Goal: Download file/media: Obtain a digital file from the website

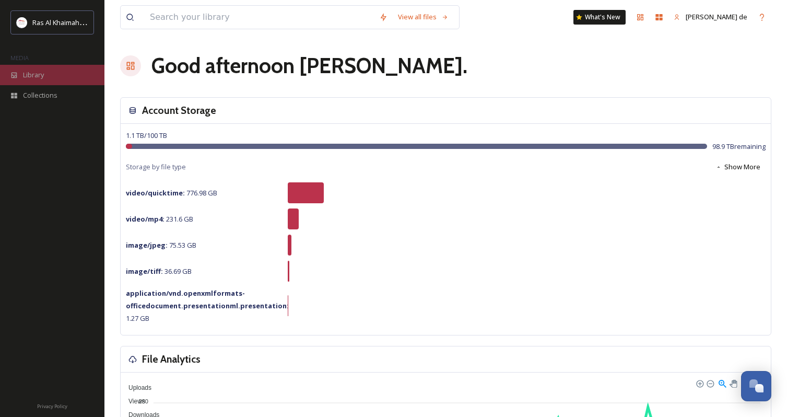
click at [60, 75] on div "Library" at bounding box center [52, 75] width 104 height 20
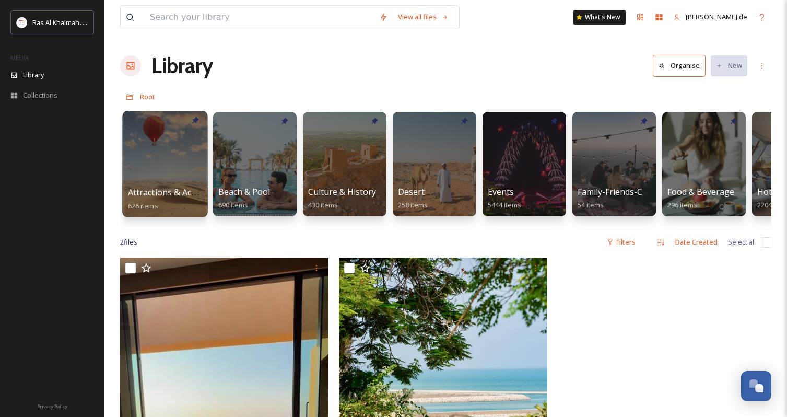
click at [158, 137] on div at bounding box center [164, 164] width 85 height 107
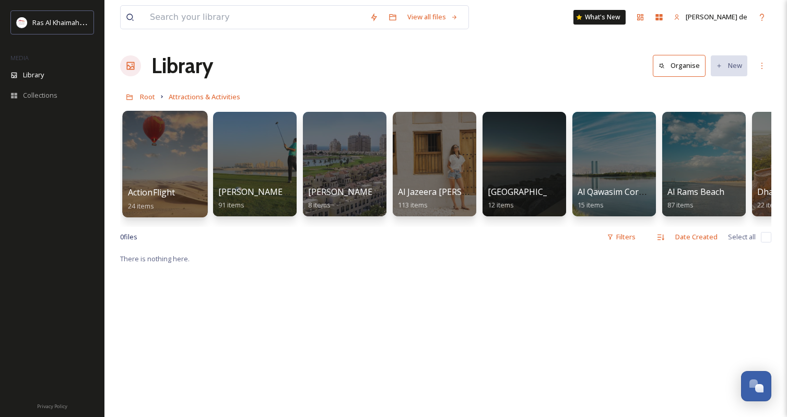
click at [159, 142] on div at bounding box center [164, 164] width 85 height 107
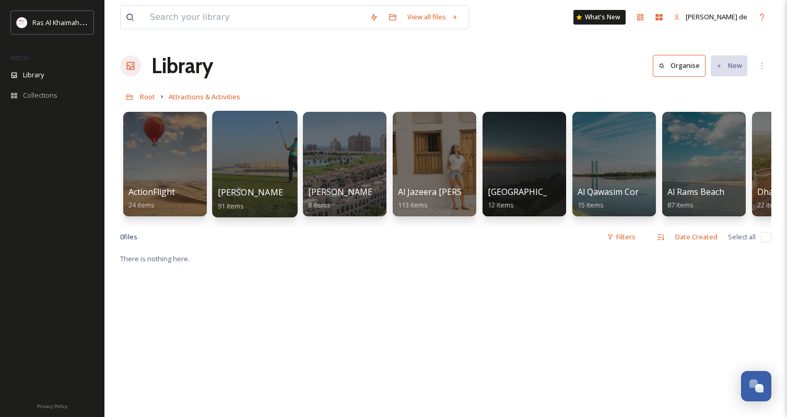
click at [227, 175] on div at bounding box center [254, 164] width 85 height 107
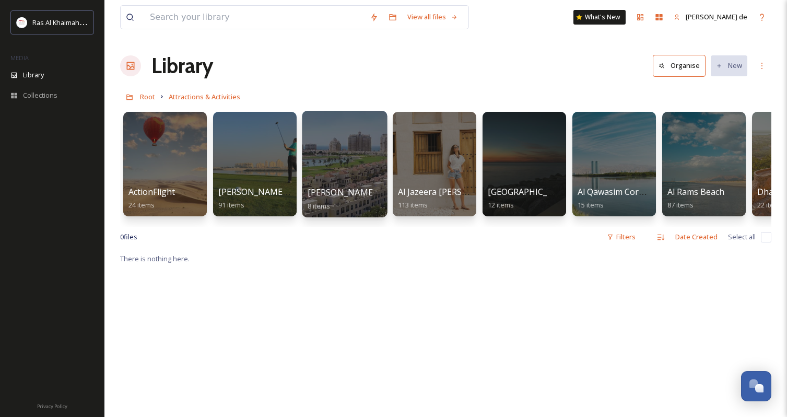
click at [351, 174] on div at bounding box center [344, 164] width 85 height 107
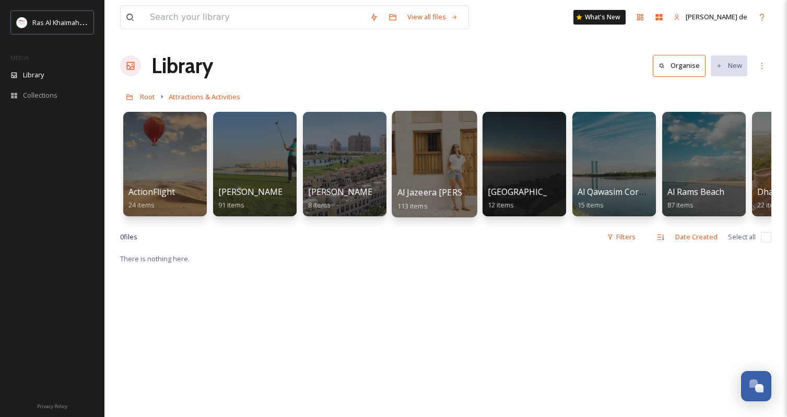
click at [467, 159] on div at bounding box center [434, 164] width 85 height 107
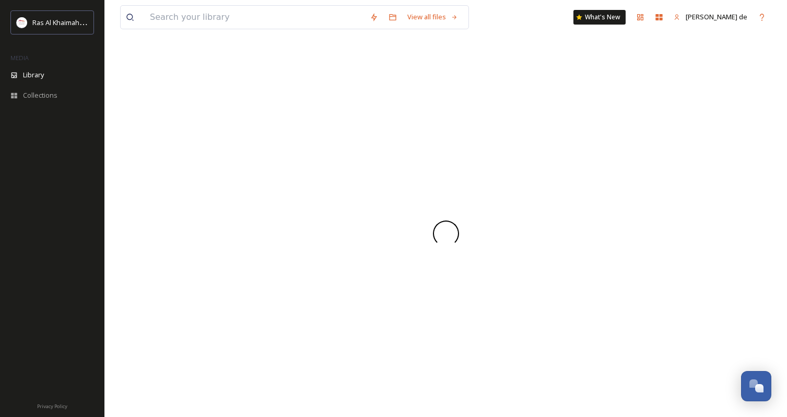
click at [467, 159] on div at bounding box center [445, 233] width 651 height 367
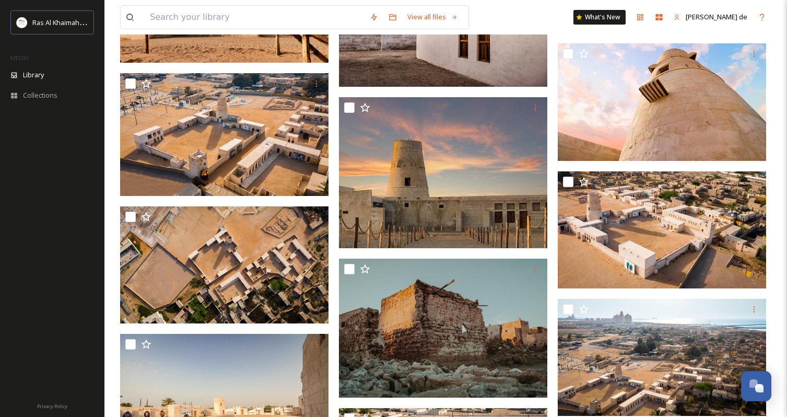
scroll to position [4325, 0]
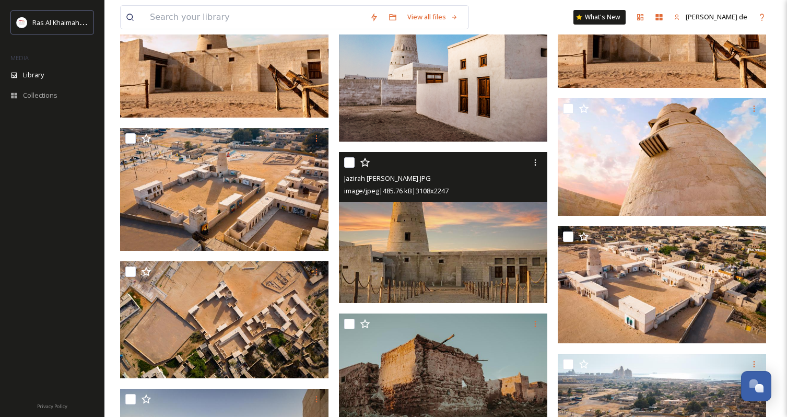
click at [411, 249] on img at bounding box center [443, 227] width 208 height 150
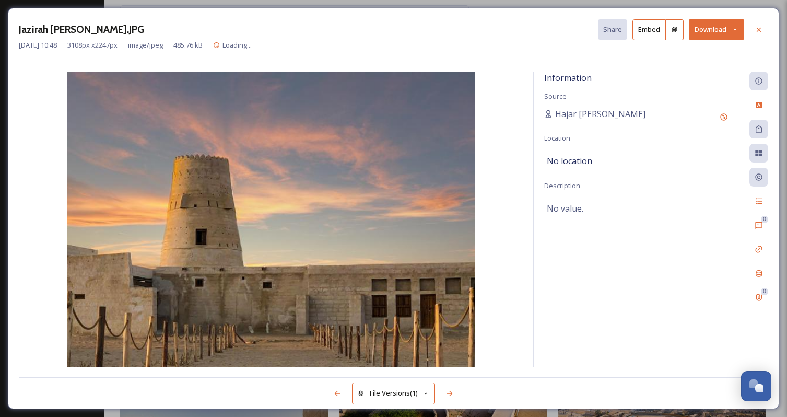
click at [411, 249] on img at bounding box center [271, 219] width 504 height 294
click at [762, 30] on icon at bounding box center [759, 30] width 8 height 8
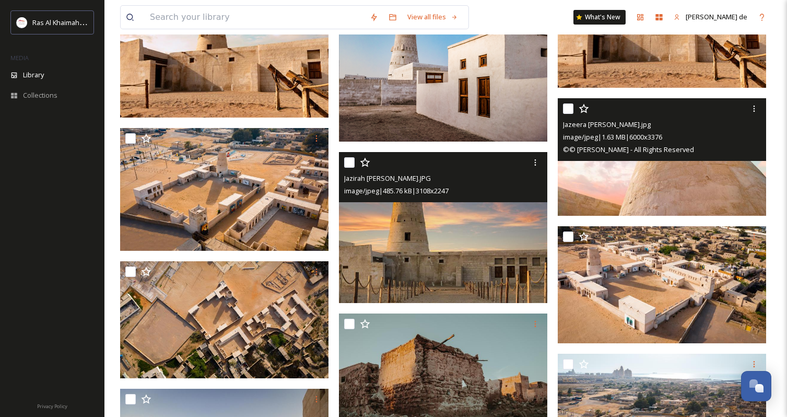
scroll to position [4121, 0]
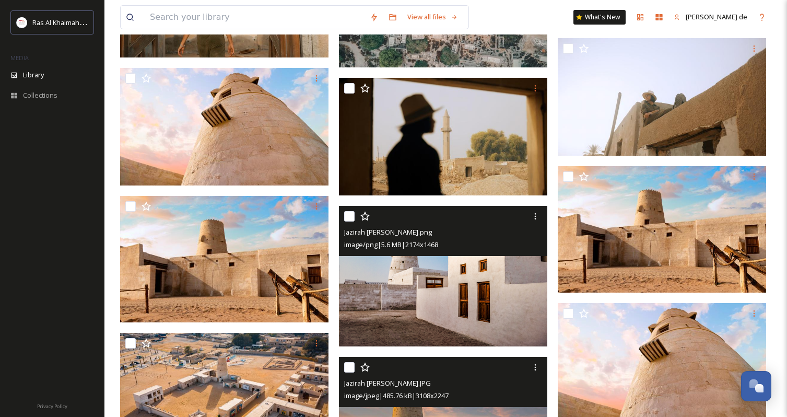
click at [472, 280] on img at bounding box center [443, 276] width 208 height 141
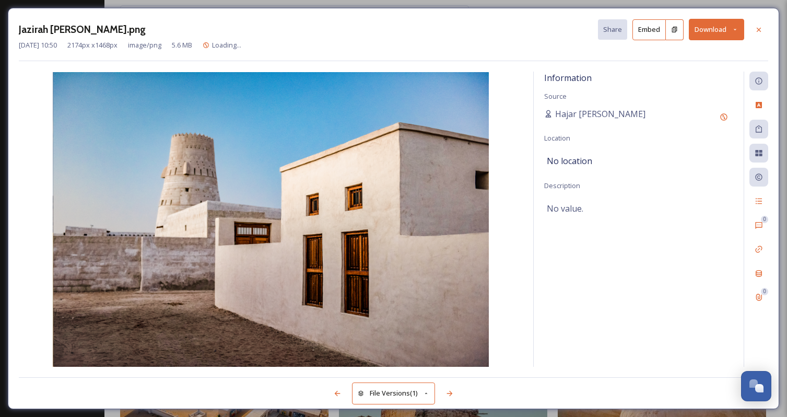
click at [706, 23] on button "Download" at bounding box center [716, 29] width 55 height 21
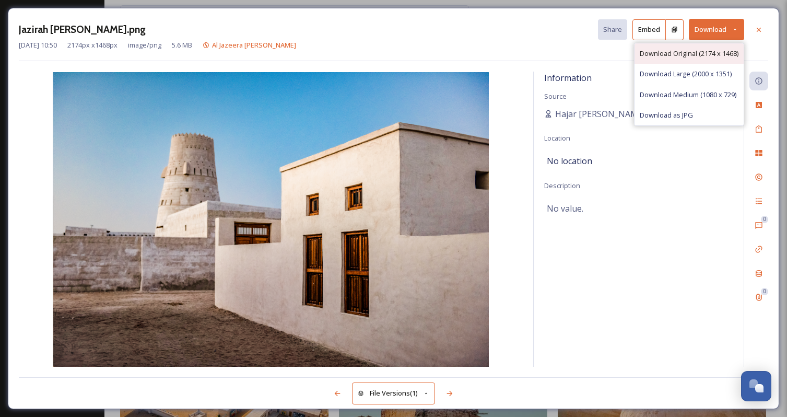
click at [668, 49] on span "Download Original (2174 x 1468)" at bounding box center [689, 54] width 99 height 10
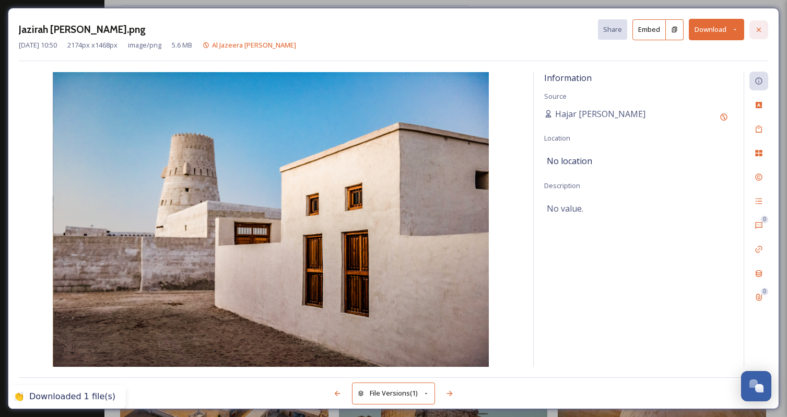
click at [761, 37] on div at bounding box center [758, 29] width 19 height 19
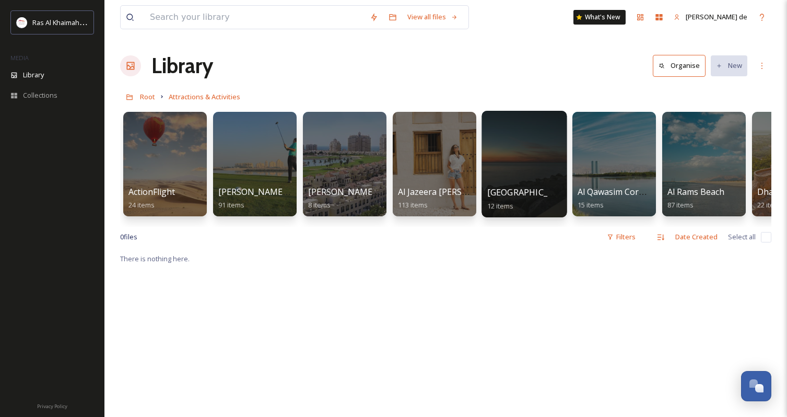
click at [518, 145] on div at bounding box center [523, 164] width 85 height 107
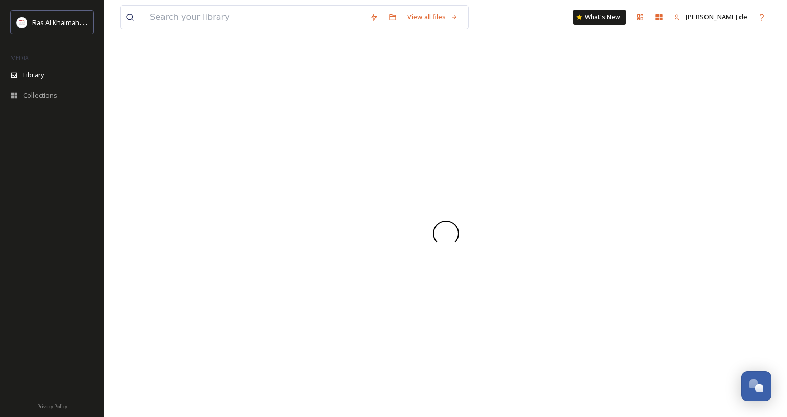
click at [518, 145] on div at bounding box center [445, 233] width 651 height 367
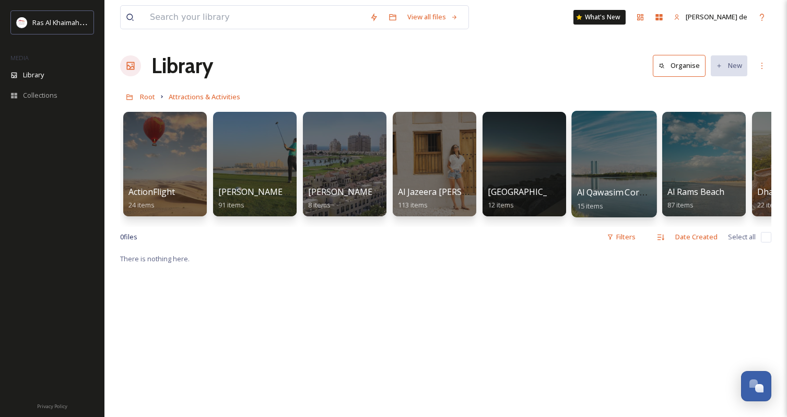
click at [599, 170] on div at bounding box center [613, 164] width 85 height 107
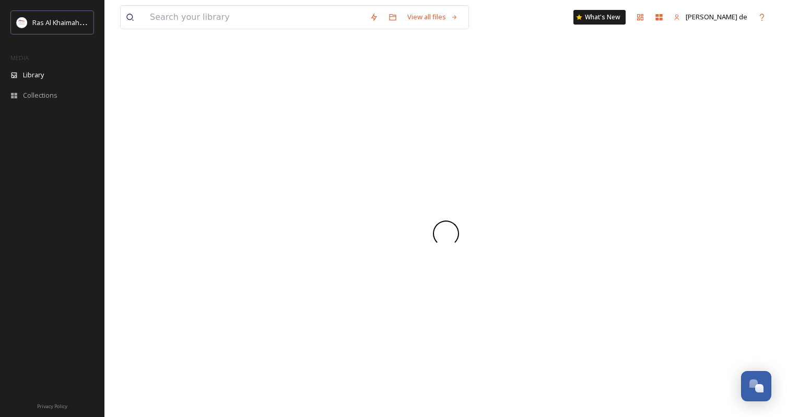
click at [599, 170] on div at bounding box center [445, 233] width 651 height 367
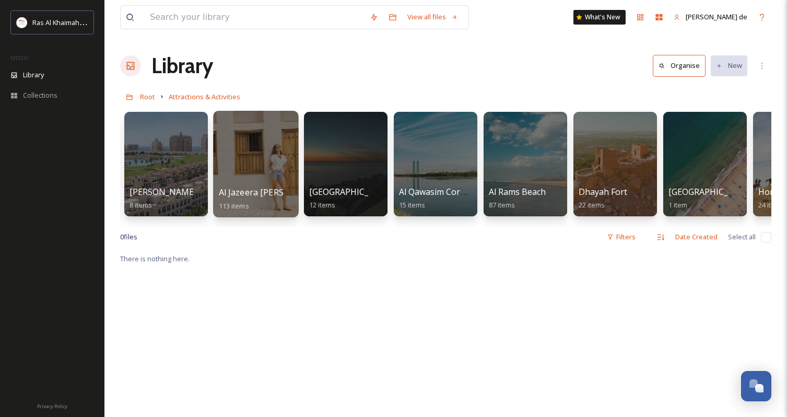
scroll to position [0, 191]
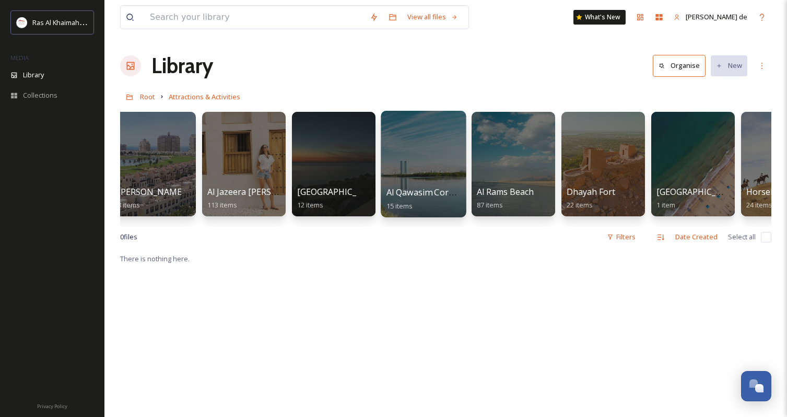
click at [440, 173] on div at bounding box center [423, 164] width 85 height 107
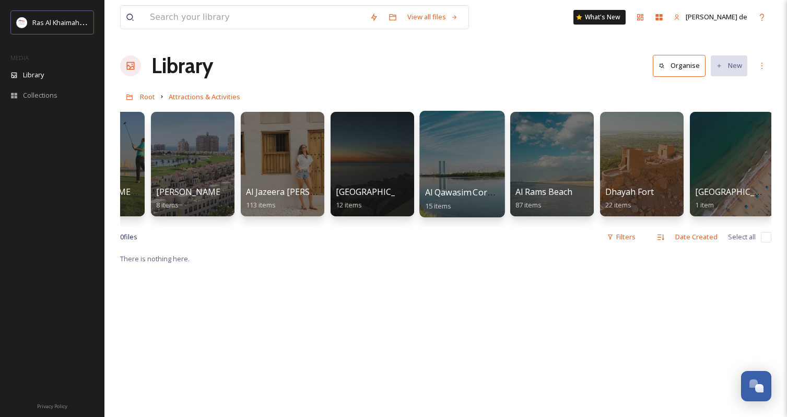
scroll to position [0, 216]
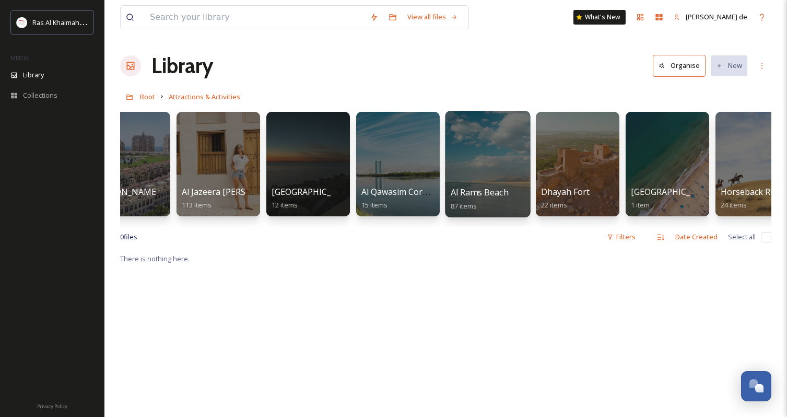
click at [507, 156] on div at bounding box center [487, 164] width 85 height 107
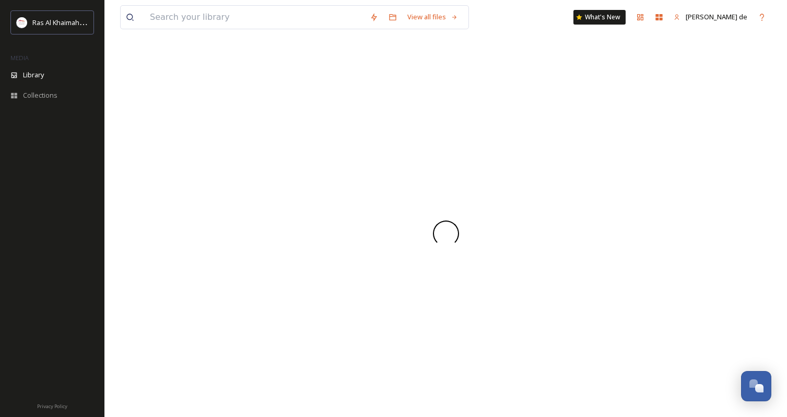
click at [507, 156] on div at bounding box center [445, 233] width 651 height 367
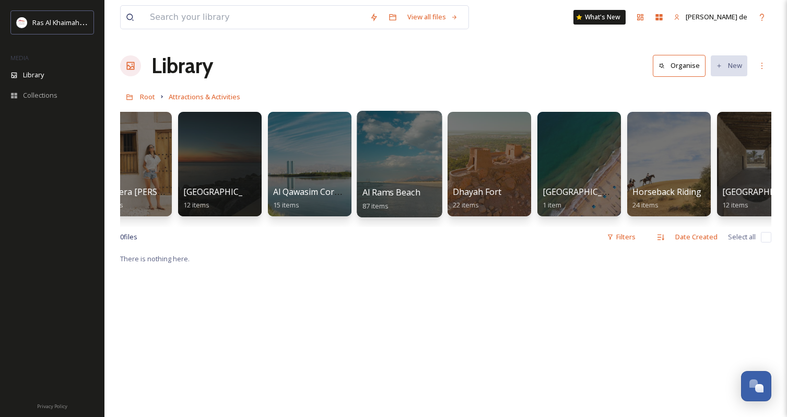
scroll to position [0, 312]
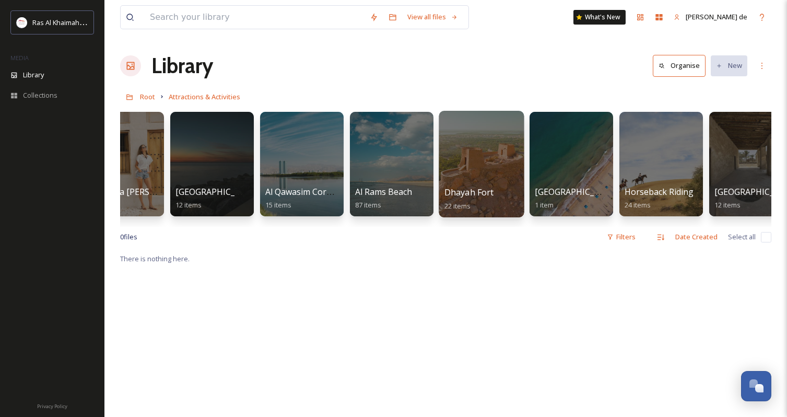
click at [484, 156] on div at bounding box center [481, 164] width 85 height 107
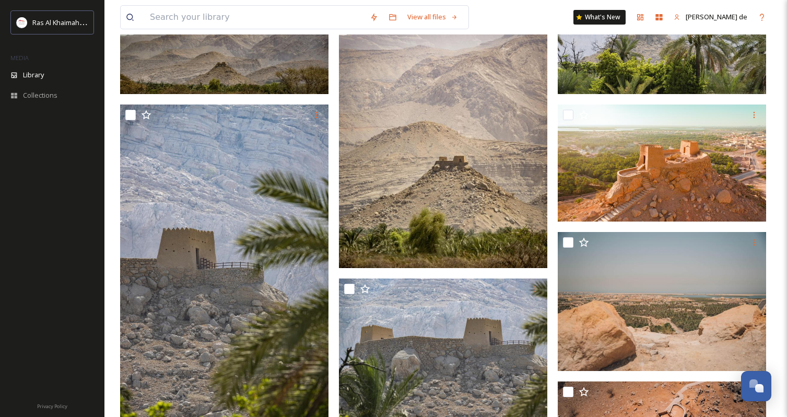
scroll to position [199, 0]
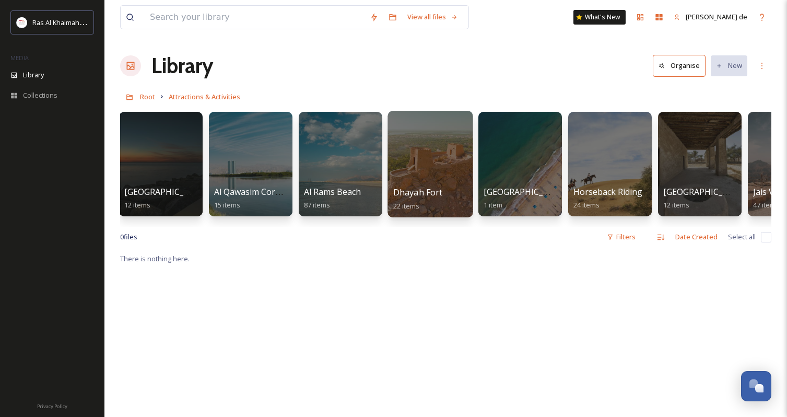
scroll to position [0, 417]
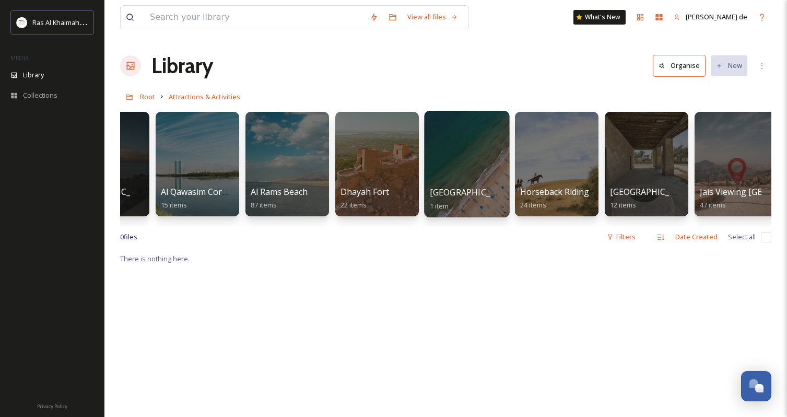
click at [479, 168] on div at bounding box center [466, 164] width 85 height 107
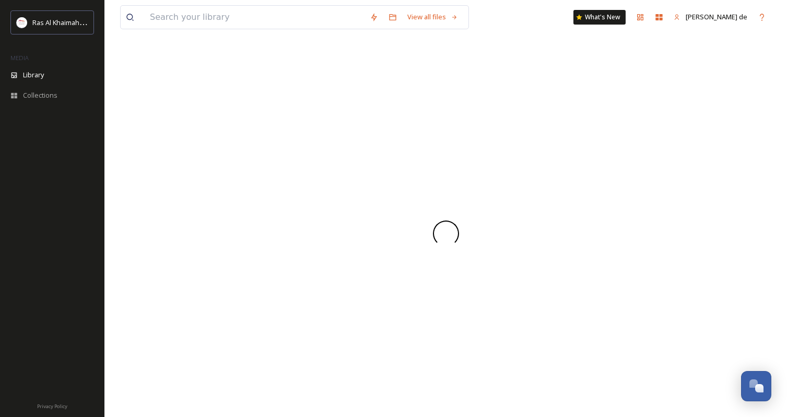
click at [479, 168] on div at bounding box center [445, 233] width 651 height 367
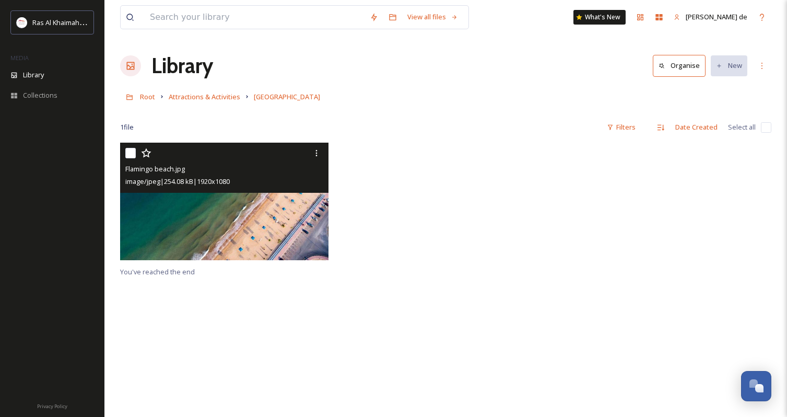
click at [287, 223] on img at bounding box center [224, 201] width 208 height 117
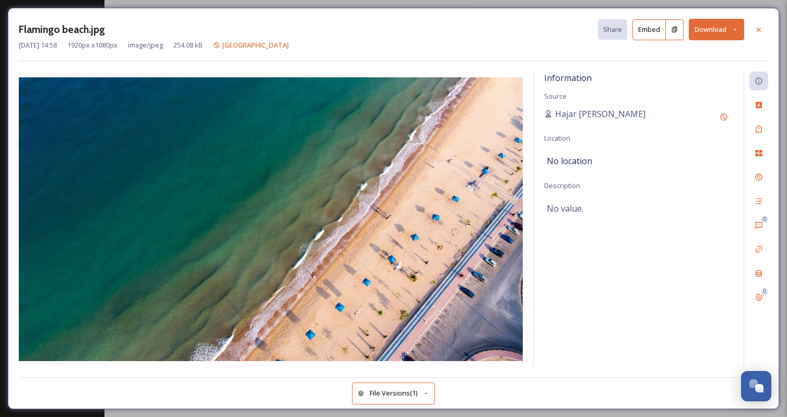
click at [731, 29] on button "Download" at bounding box center [716, 29] width 55 height 21
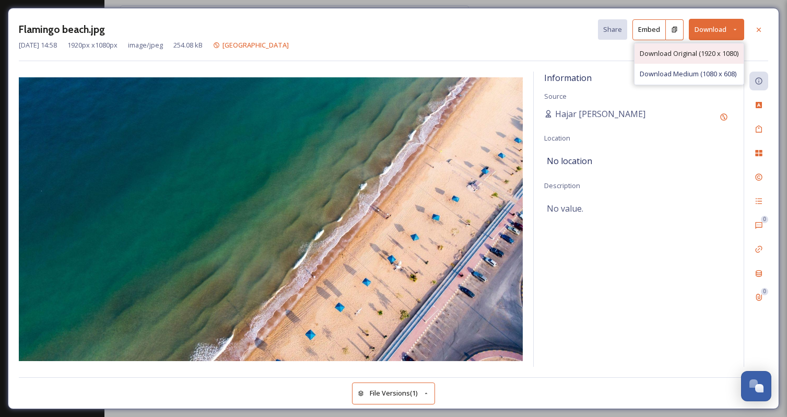
click at [704, 60] on div "Download Original (1920 x 1080)" at bounding box center [688, 53] width 109 height 20
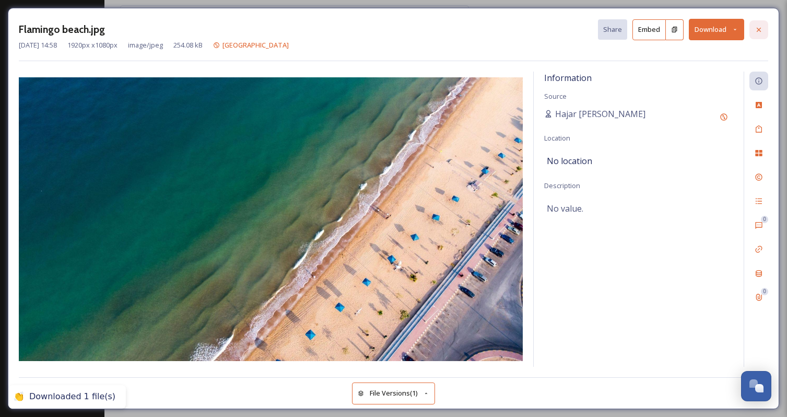
click at [755, 34] on div at bounding box center [758, 29] width 19 height 19
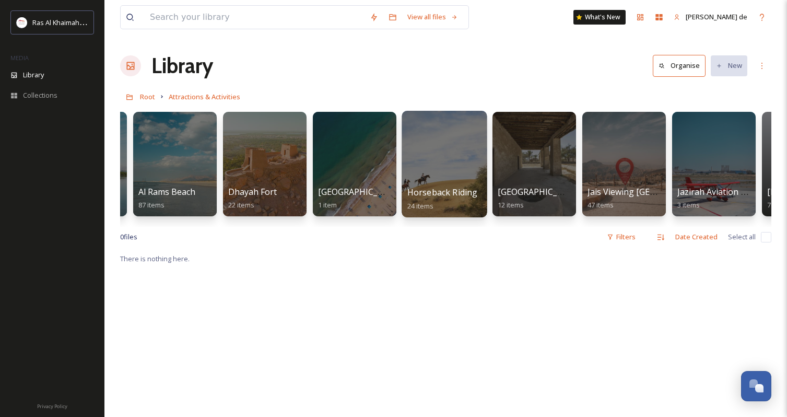
scroll to position [0, 545]
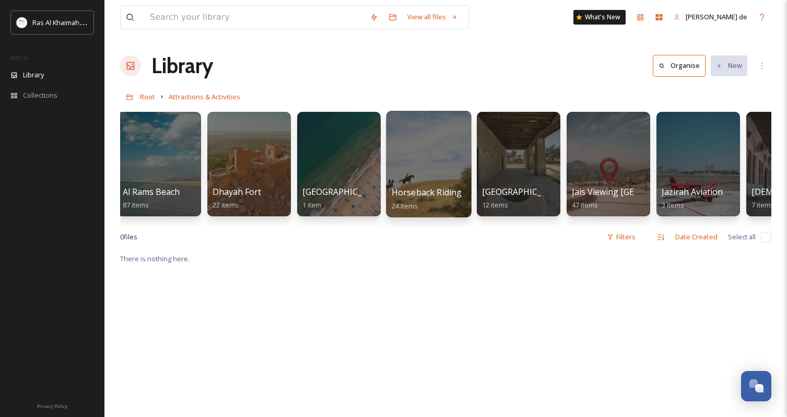
click at [417, 159] on div at bounding box center [428, 164] width 85 height 107
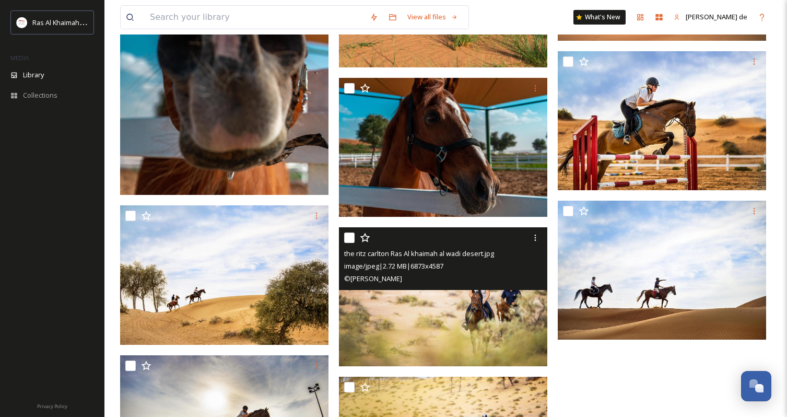
scroll to position [985, 0]
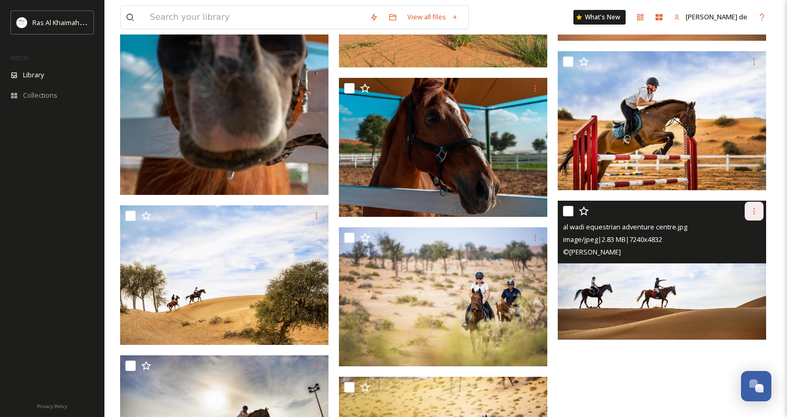
click at [753, 214] on icon at bounding box center [754, 211] width 8 height 8
click at [752, 252] on span "Download" at bounding box center [742, 254] width 32 height 10
click at [645, 290] on img at bounding box center [662, 270] width 208 height 139
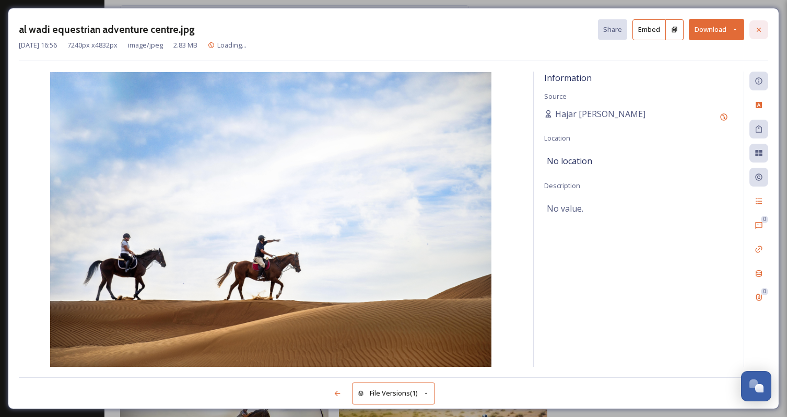
click at [761, 29] on icon at bounding box center [759, 30] width 8 height 8
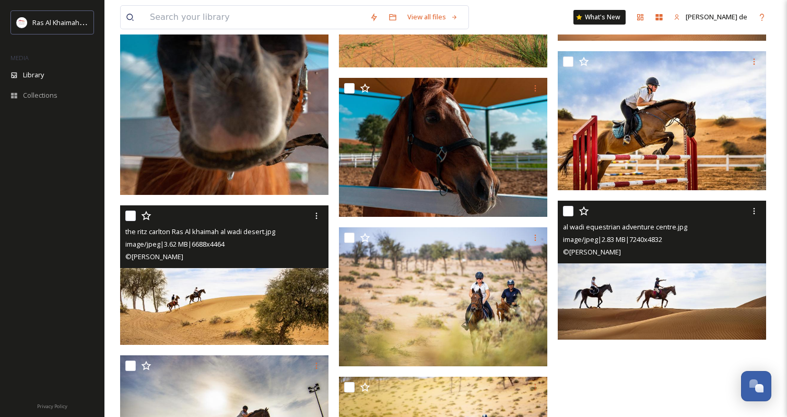
click at [201, 302] on img at bounding box center [224, 274] width 208 height 139
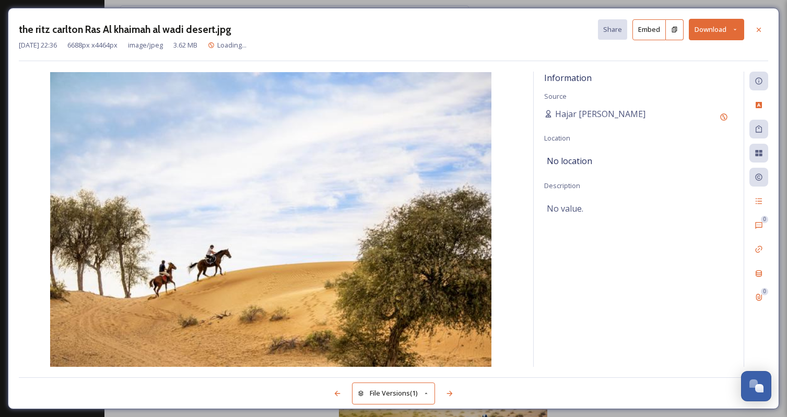
click at [201, 302] on img at bounding box center [271, 219] width 504 height 294
click at [706, 32] on button "Download" at bounding box center [716, 29] width 55 height 21
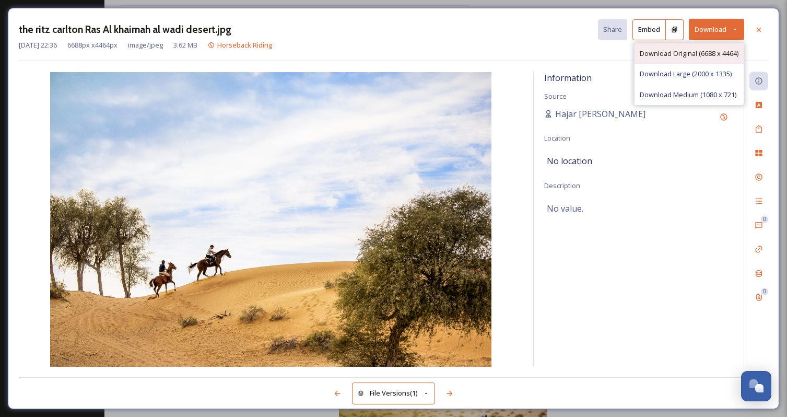
click at [692, 51] on span "Download Original (6688 x 4464)" at bounding box center [689, 54] width 99 height 10
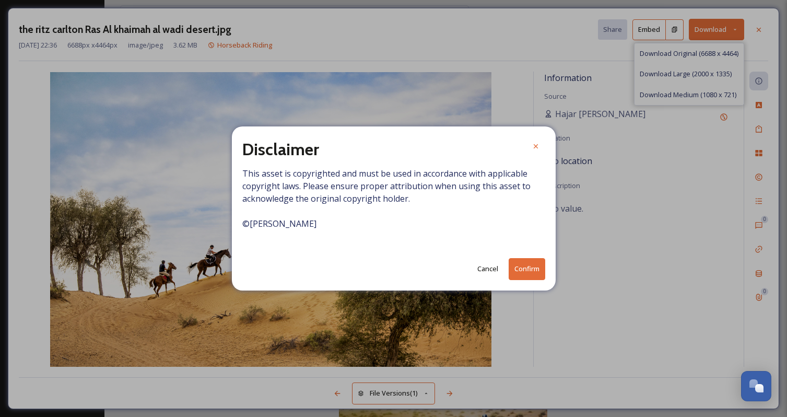
click at [518, 282] on div "Disclaimer This asset is copyrighted and must be used in accordance with applic…" at bounding box center [394, 207] width 324 height 163
click at [529, 268] on button "Confirm" at bounding box center [527, 268] width 37 height 21
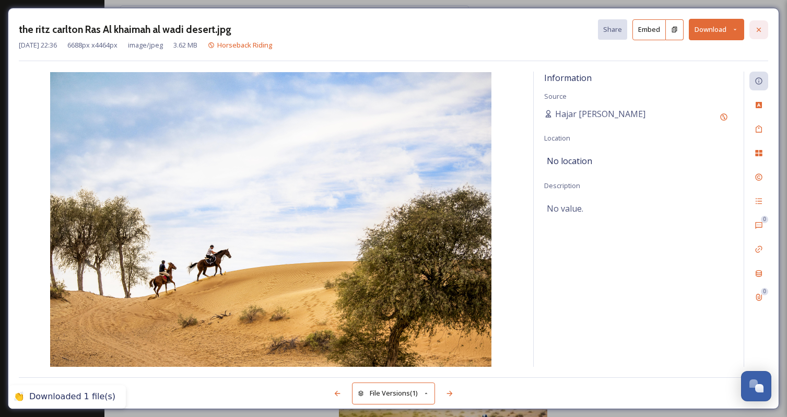
click at [759, 23] on div at bounding box center [758, 29] width 19 height 19
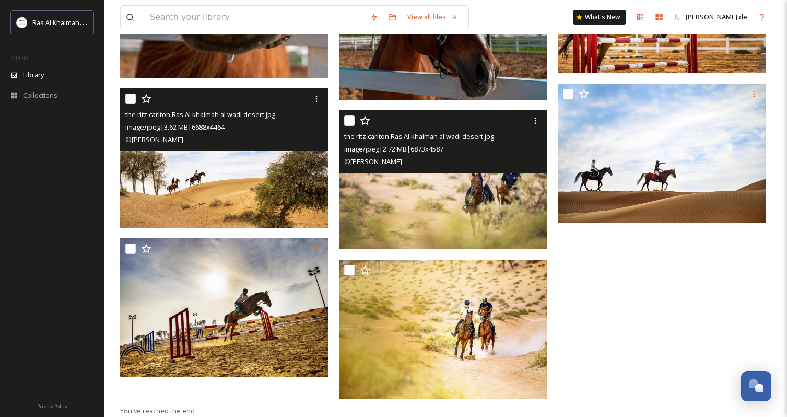
scroll to position [1102, 0]
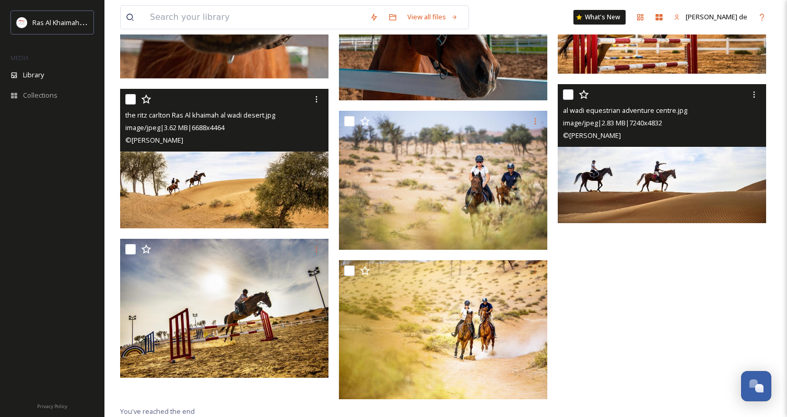
click at [707, 206] on img at bounding box center [662, 153] width 208 height 139
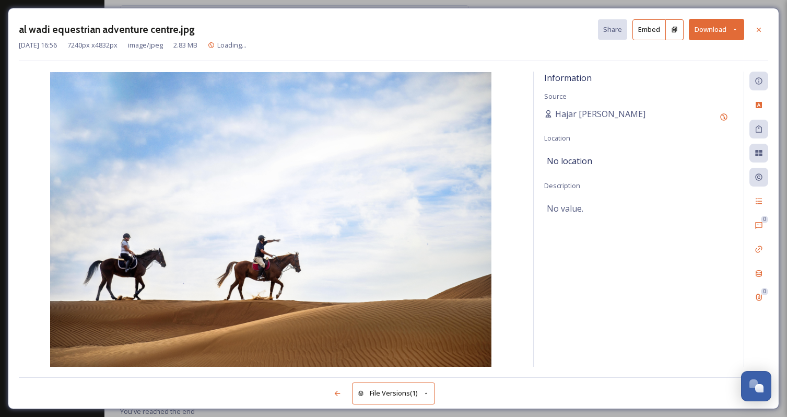
click at [707, 206] on div "No value." at bounding box center [639, 208] width 184 height 18
click at [721, 35] on button "Download" at bounding box center [716, 29] width 55 height 21
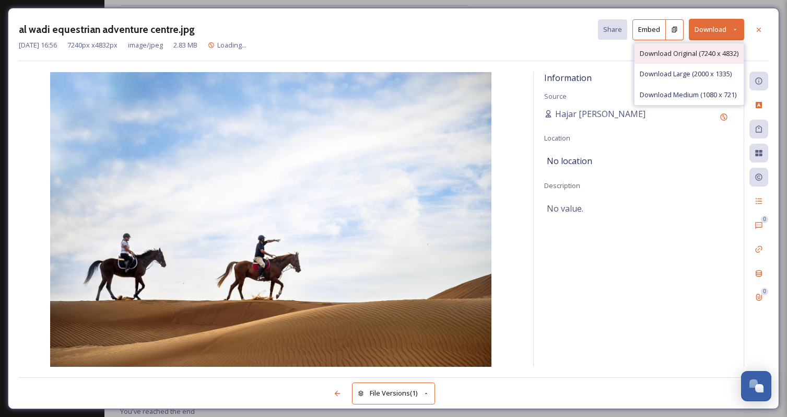
click at [685, 53] on span "Download Original (7240 x 4832)" at bounding box center [689, 54] width 99 height 10
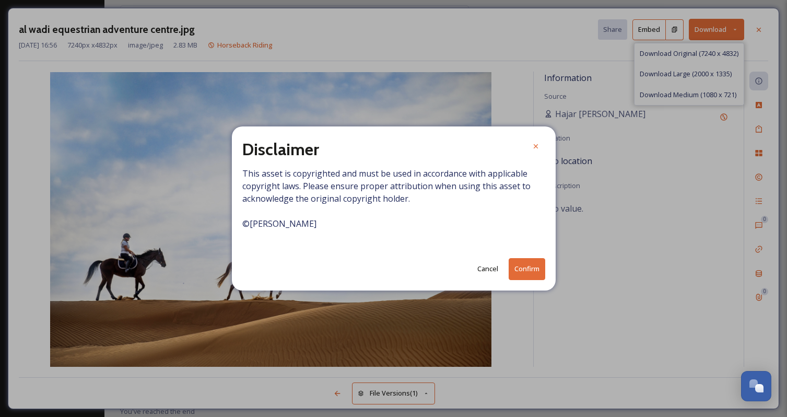
click at [535, 272] on button "Confirm" at bounding box center [527, 268] width 37 height 21
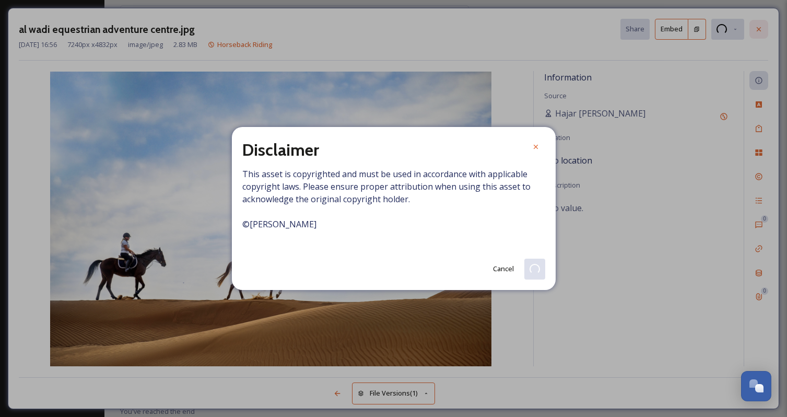
click at [763, 26] on div at bounding box center [758, 29] width 19 height 19
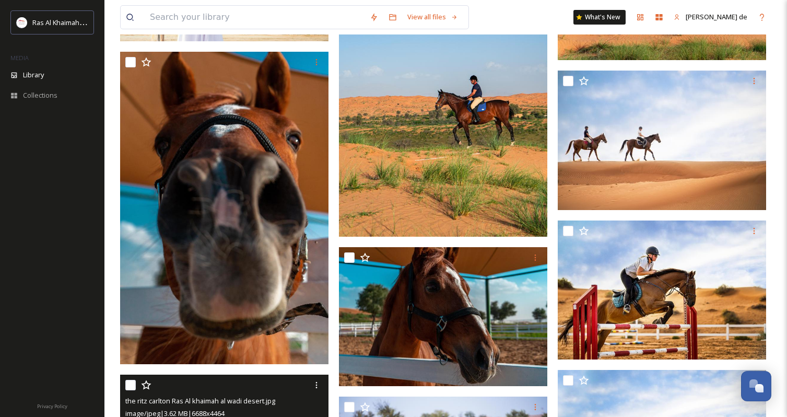
scroll to position [1066, 0]
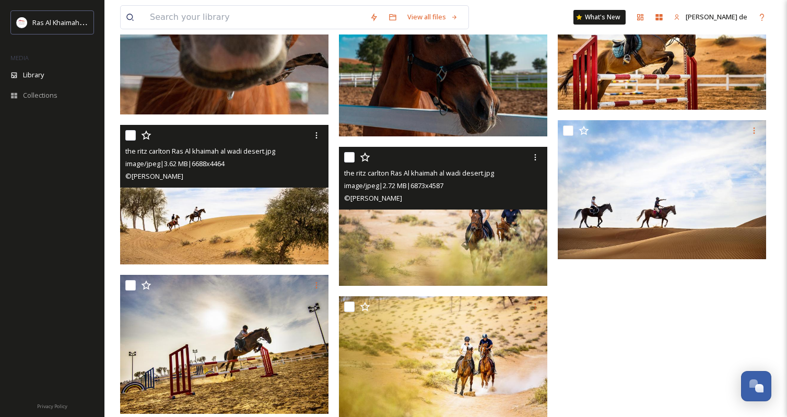
click at [487, 250] on img at bounding box center [443, 216] width 208 height 139
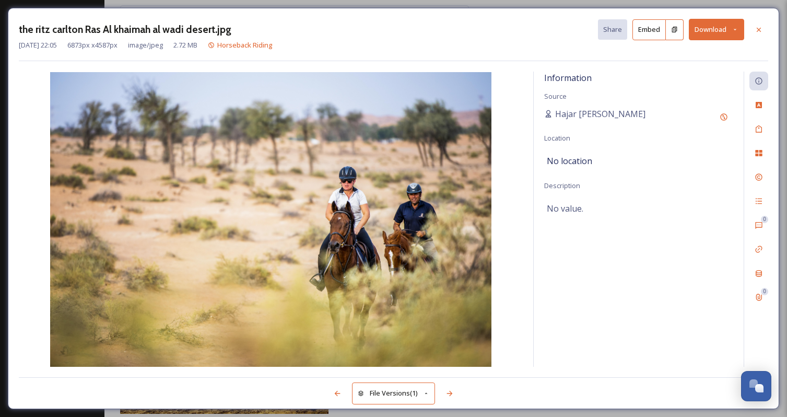
click at [712, 31] on button "Download" at bounding box center [716, 29] width 55 height 21
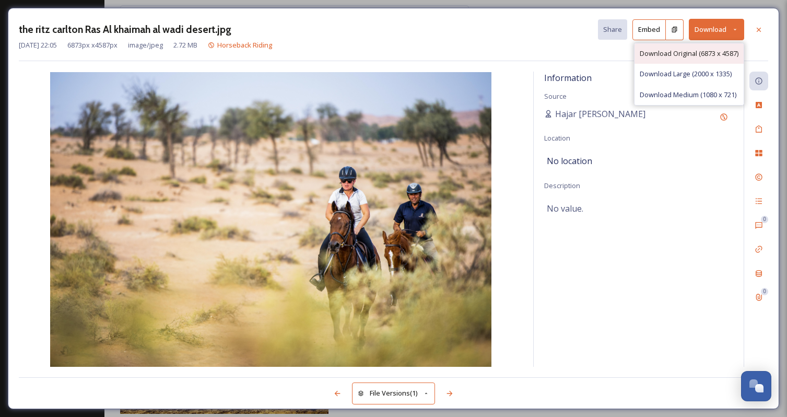
click at [678, 55] on span "Download Original (6873 x 4587)" at bounding box center [689, 54] width 99 height 10
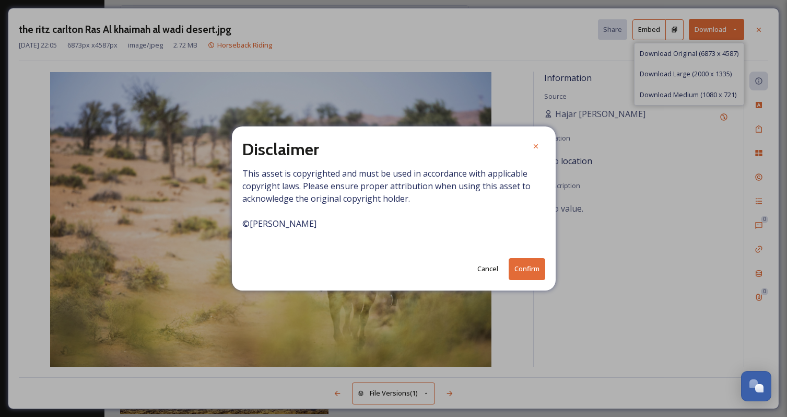
click at [524, 273] on button "Confirm" at bounding box center [527, 268] width 37 height 21
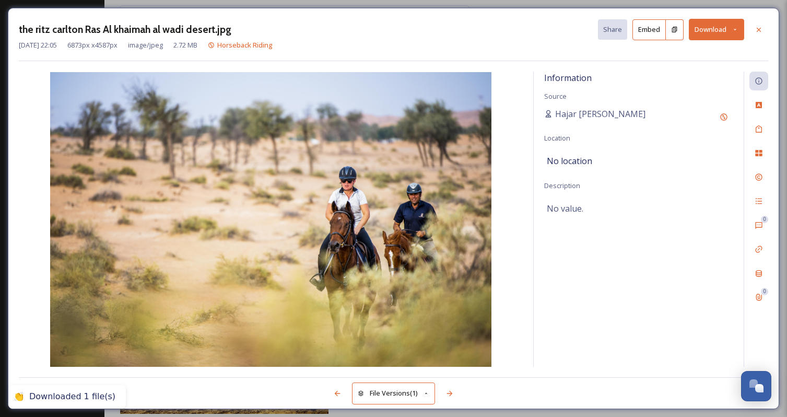
click at [758, 29] on icon at bounding box center [759, 30] width 8 height 8
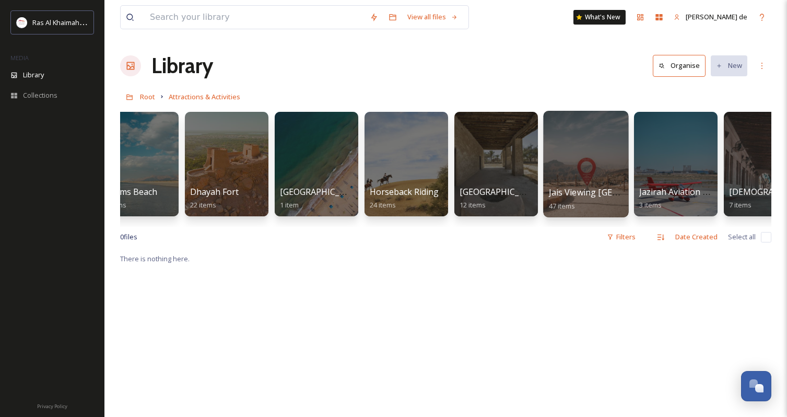
scroll to position [0, 623]
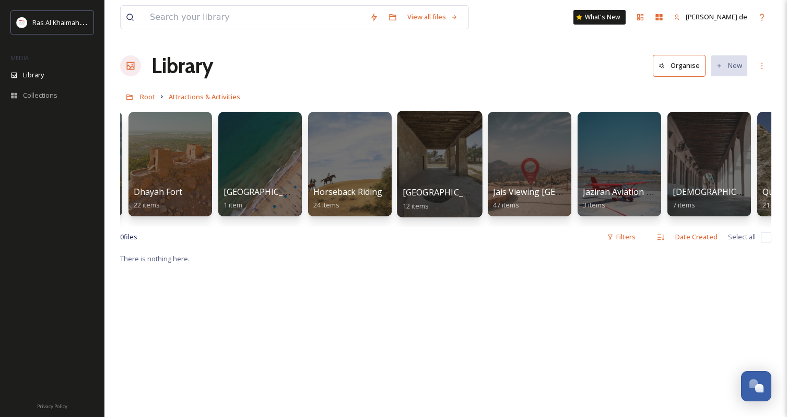
click at [430, 173] on div at bounding box center [439, 164] width 85 height 107
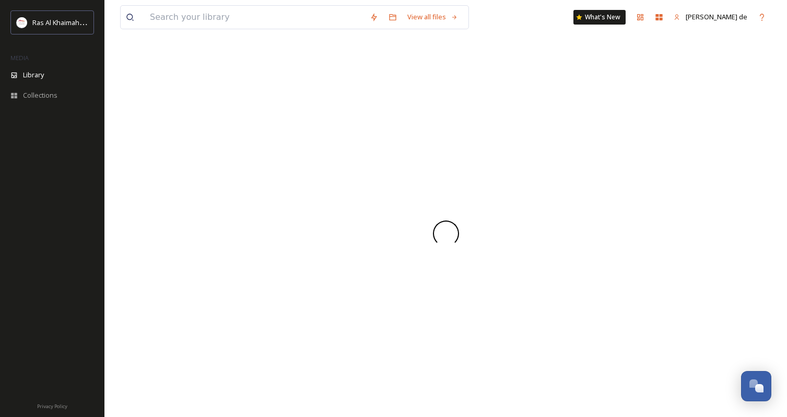
click at [430, 173] on div at bounding box center [445, 233] width 651 height 367
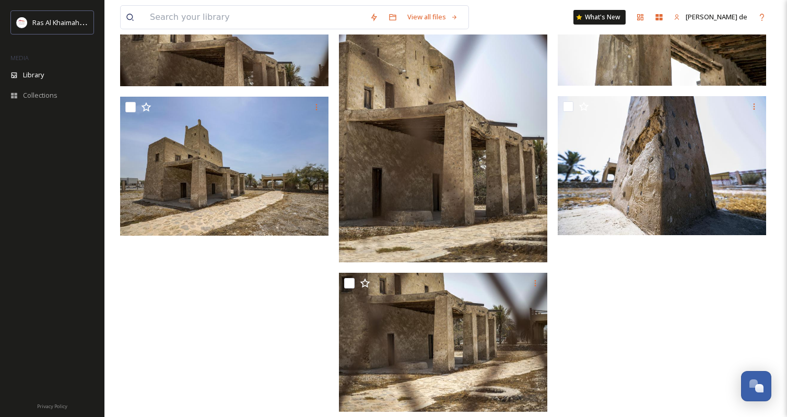
scroll to position [491, 0]
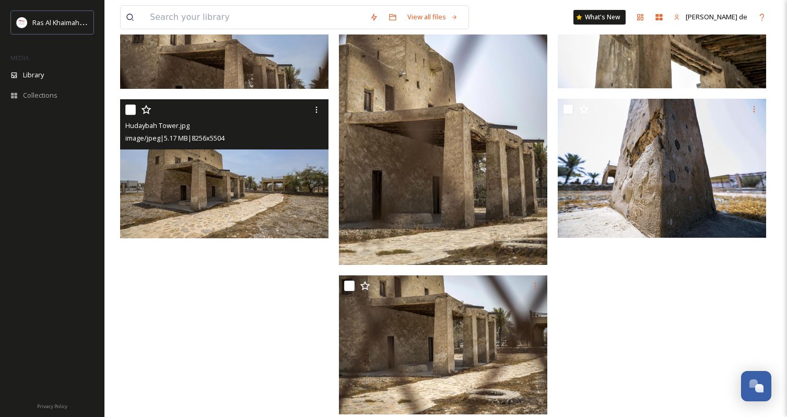
click at [268, 192] on img at bounding box center [224, 168] width 208 height 139
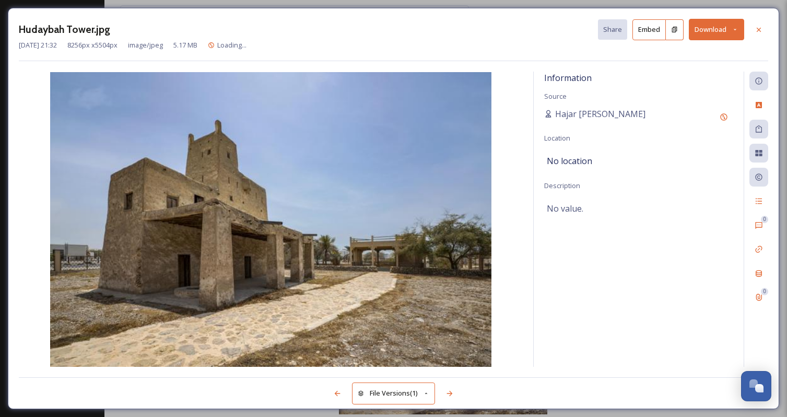
click at [268, 192] on img at bounding box center [271, 219] width 504 height 294
click at [729, 23] on button "Download" at bounding box center [716, 29] width 55 height 21
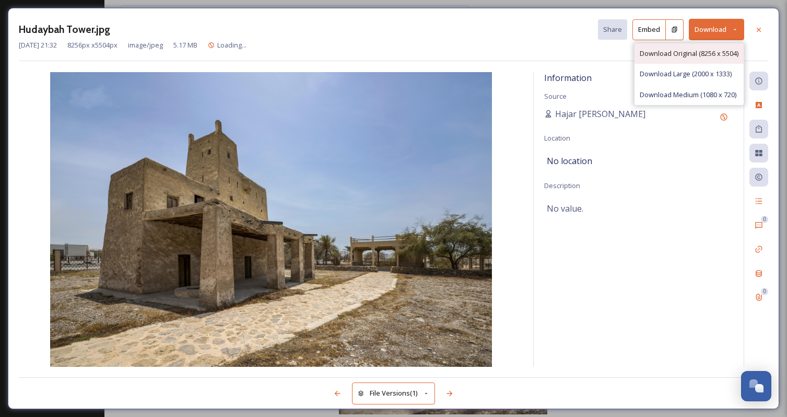
click at [687, 50] on span "Download Original (8256 x 5504)" at bounding box center [689, 54] width 99 height 10
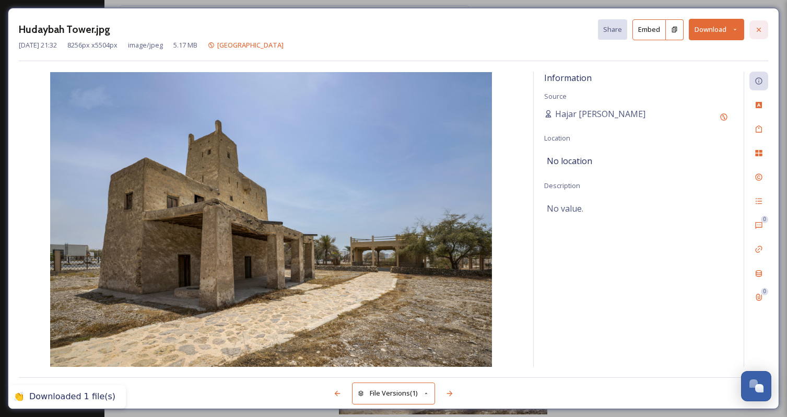
click at [755, 31] on icon at bounding box center [759, 30] width 8 height 8
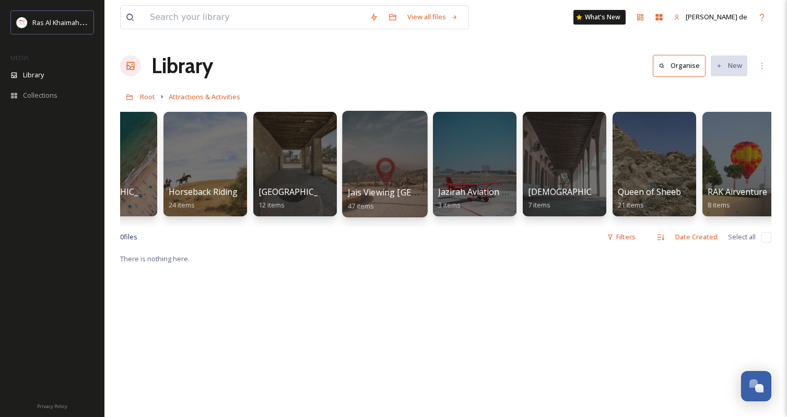
scroll to position [0, 916]
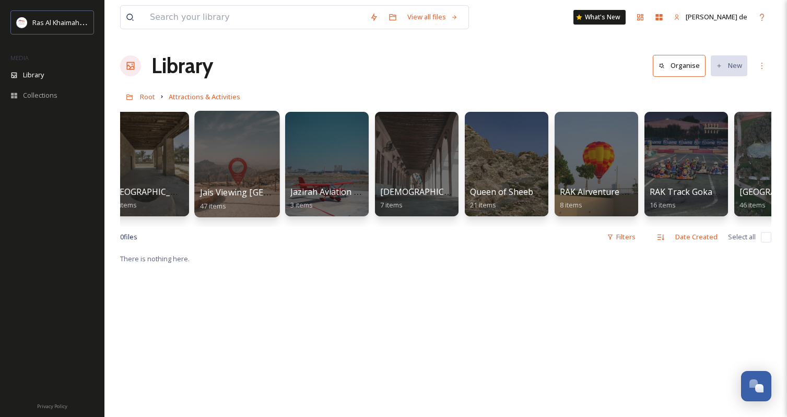
click at [240, 137] on div at bounding box center [236, 164] width 85 height 107
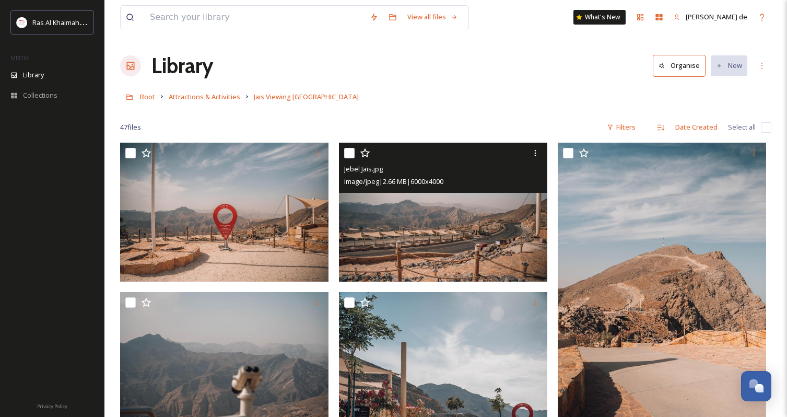
click at [466, 205] on img at bounding box center [443, 212] width 208 height 139
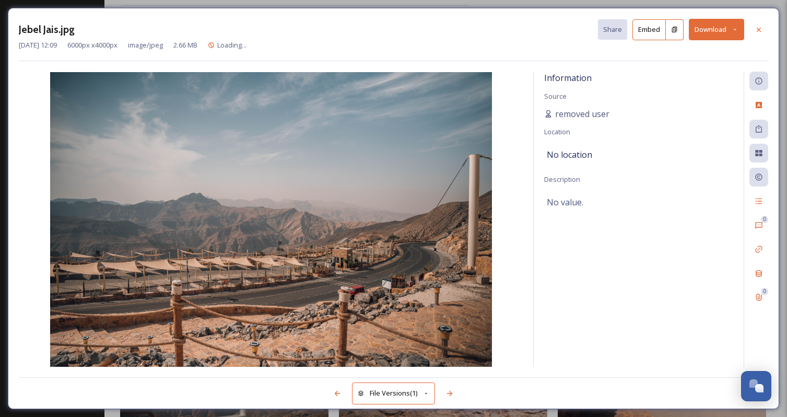
click at [704, 27] on button "Download" at bounding box center [716, 29] width 55 height 21
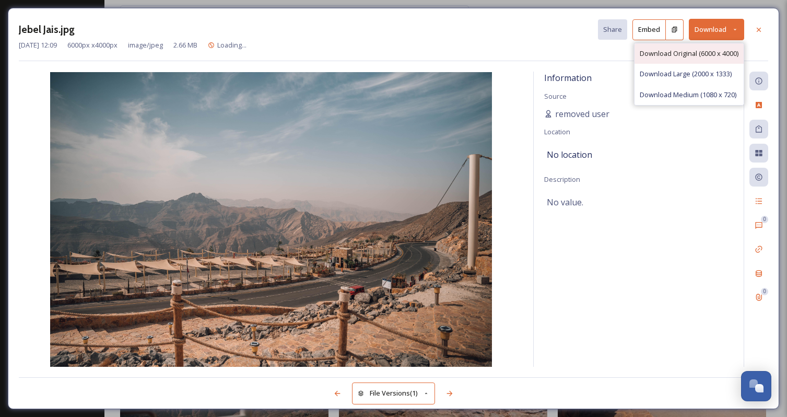
click at [689, 52] on span "Download Original (6000 x 4000)" at bounding box center [689, 54] width 99 height 10
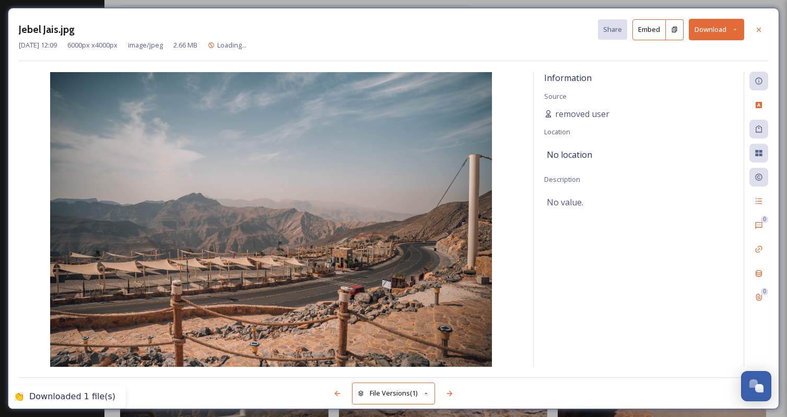
click at [757, 28] on icon at bounding box center [759, 30] width 8 height 8
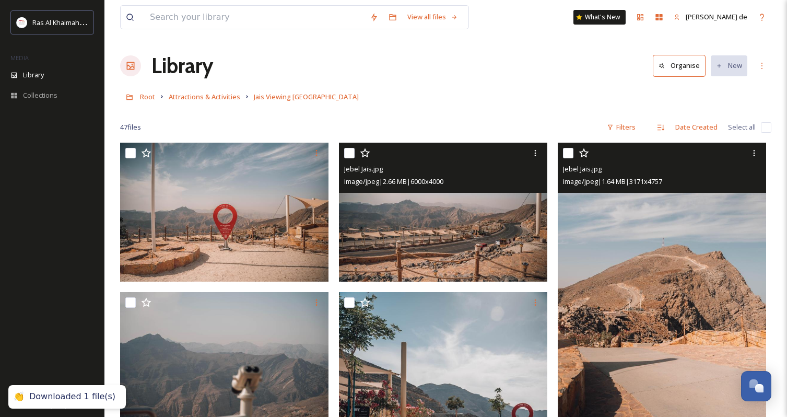
click at [652, 334] on img at bounding box center [662, 299] width 208 height 313
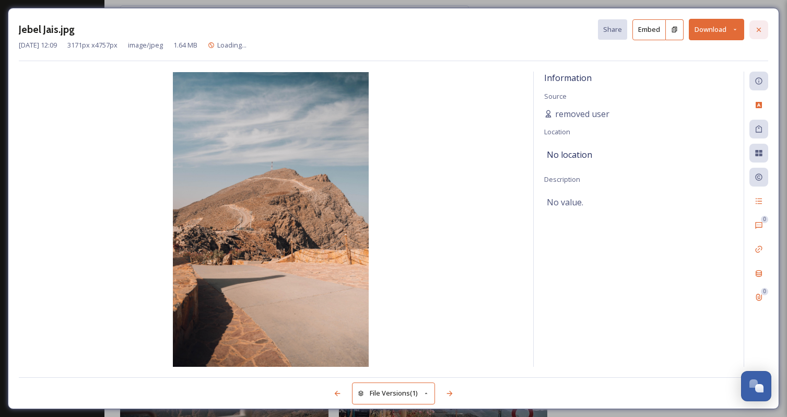
click at [758, 29] on icon at bounding box center [759, 30] width 8 height 8
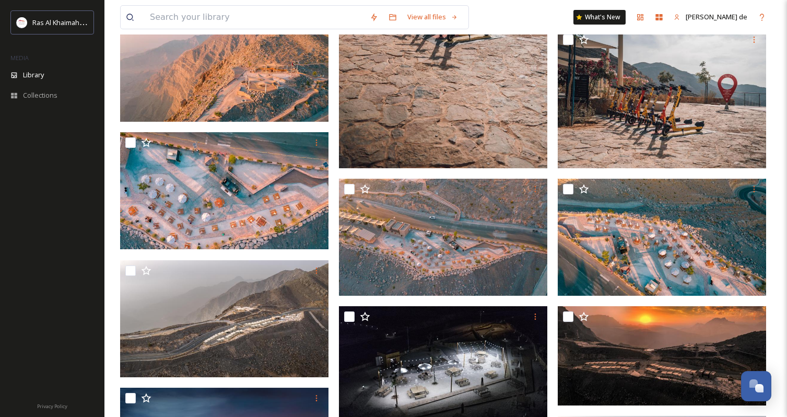
scroll to position [438, 0]
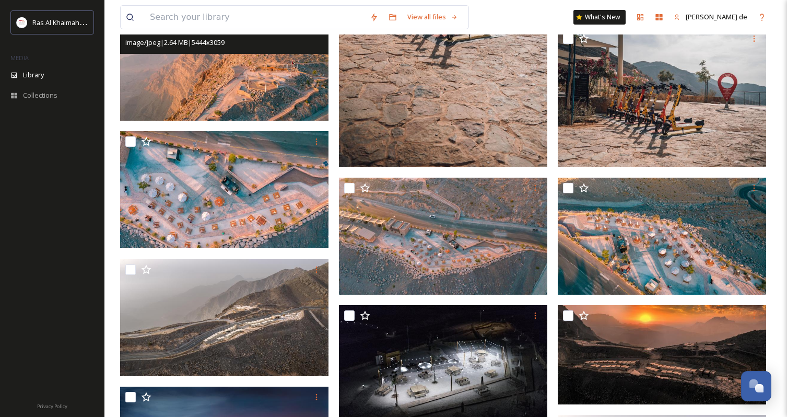
click at [288, 90] on img at bounding box center [224, 62] width 208 height 117
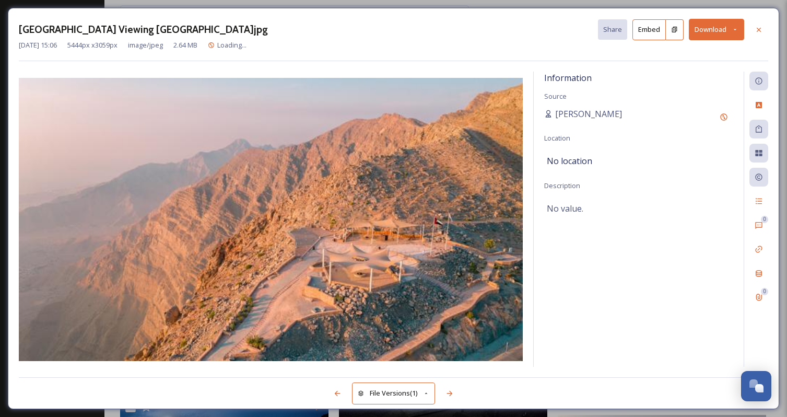
click at [288, 90] on img at bounding box center [271, 219] width 504 height 283
click at [721, 26] on button "Download" at bounding box center [716, 29] width 55 height 21
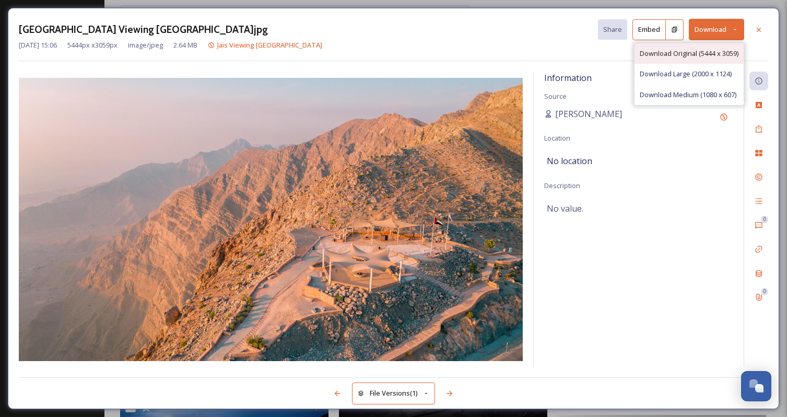
click at [687, 51] on span "Download Original (5444 x 3059)" at bounding box center [689, 54] width 99 height 10
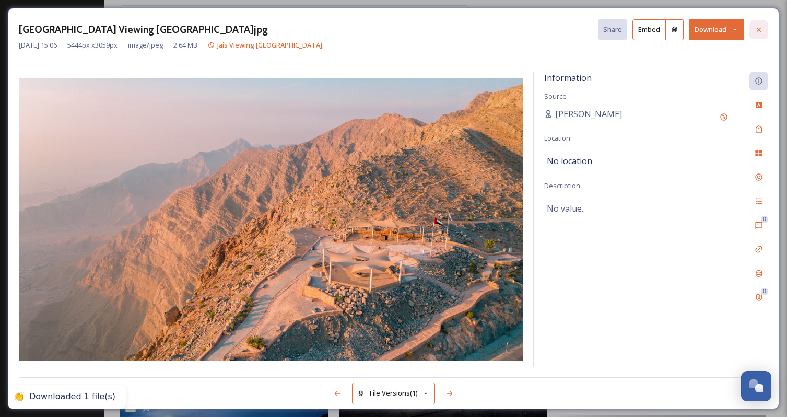
click at [760, 31] on icon at bounding box center [759, 29] width 4 height 4
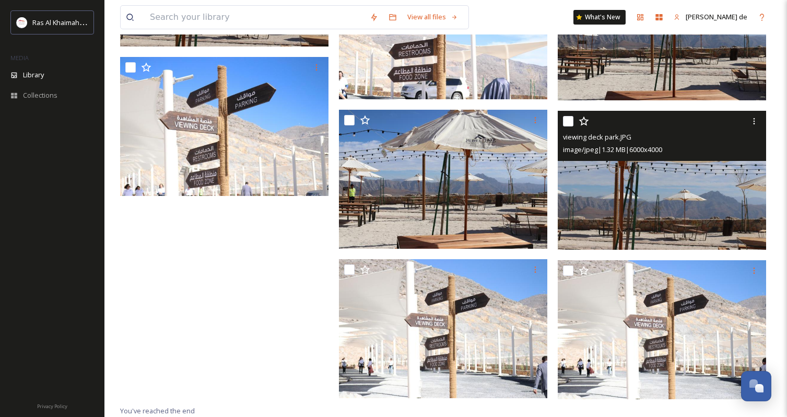
scroll to position [2249, 0]
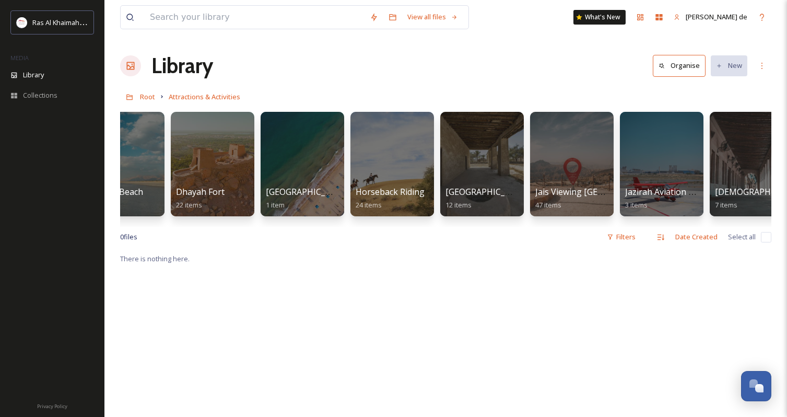
scroll to position [0, 583]
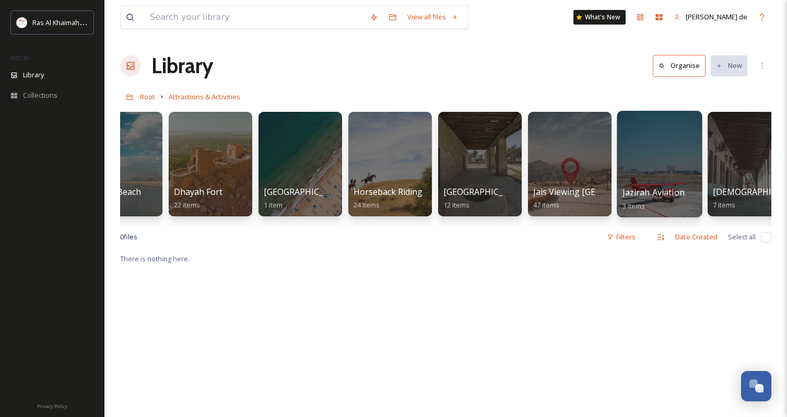
click at [633, 169] on div at bounding box center [659, 164] width 85 height 107
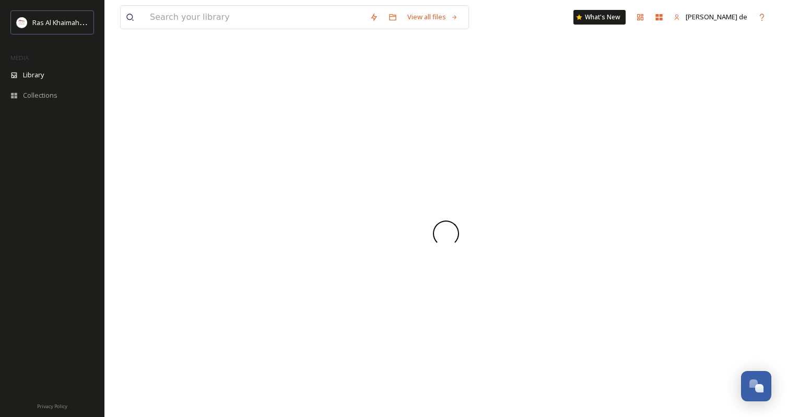
click at [633, 169] on div at bounding box center [445, 233] width 651 height 367
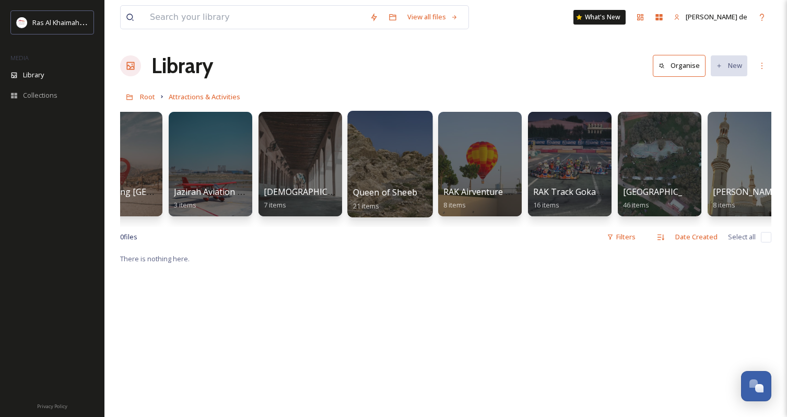
scroll to position [0, 1026]
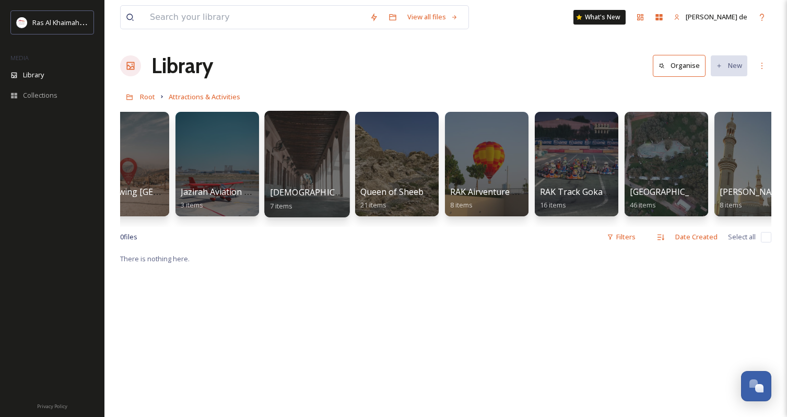
click at [299, 140] on div at bounding box center [306, 164] width 85 height 107
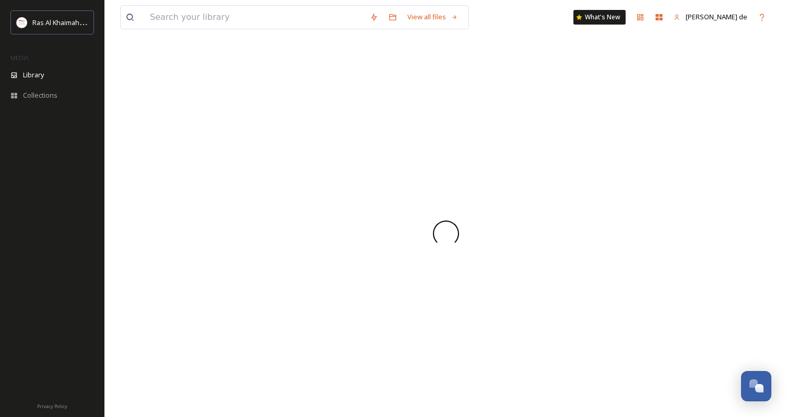
click at [299, 140] on div at bounding box center [445, 233] width 651 height 367
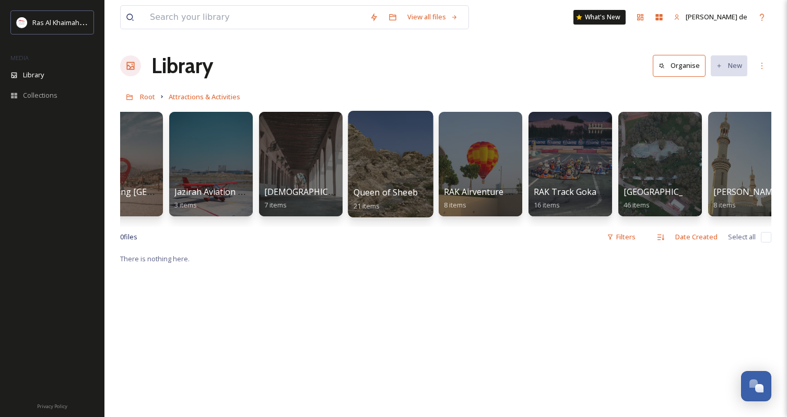
scroll to position [0, 1039]
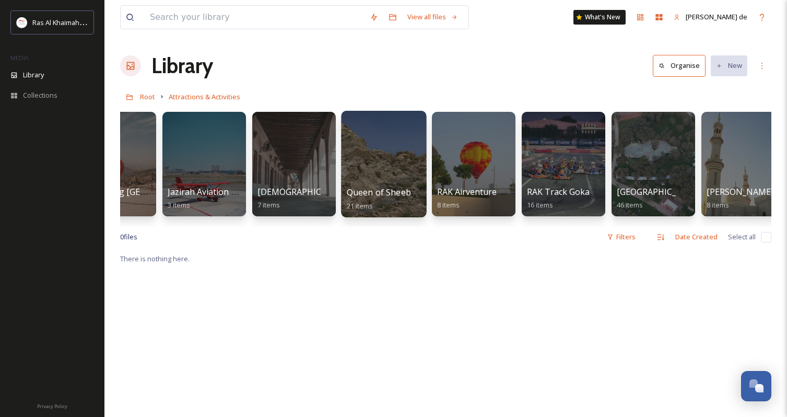
click at [373, 175] on div at bounding box center [383, 164] width 85 height 107
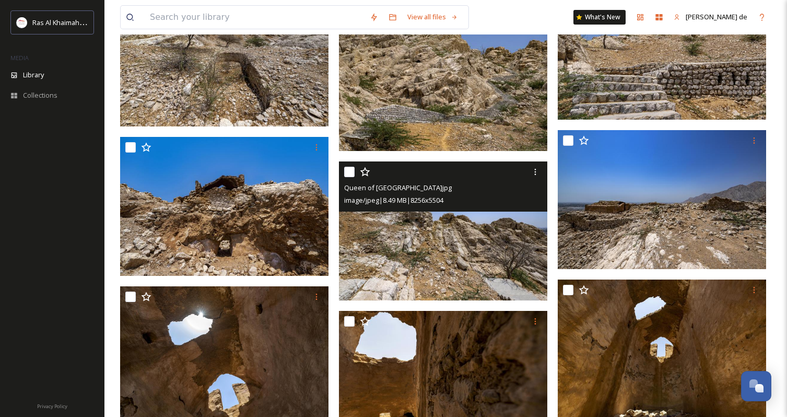
scroll to position [433, 0]
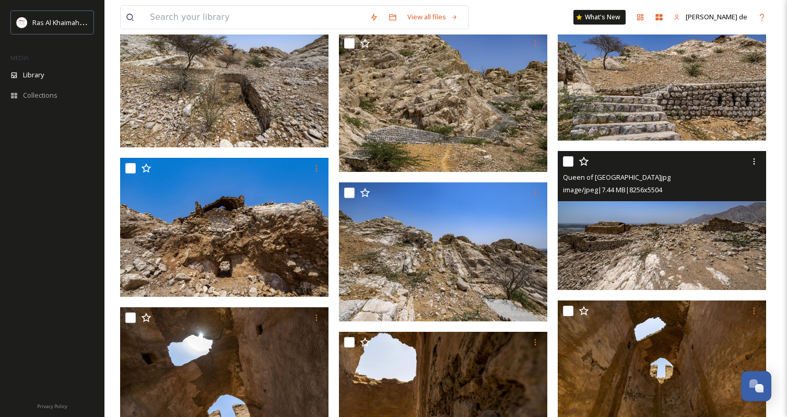
click at [596, 205] on img at bounding box center [662, 220] width 208 height 139
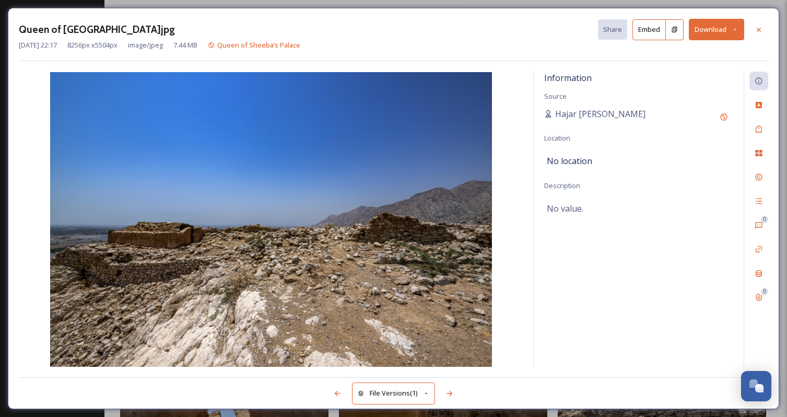
click at [701, 40] on div "[DATE] 22:17 8256 px x 5504 px image/jpeg 7.44 MB Queen of Sheeba’s Palace" at bounding box center [393, 45] width 749 height 10
click at [703, 32] on button "Download" at bounding box center [716, 29] width 55 height 21
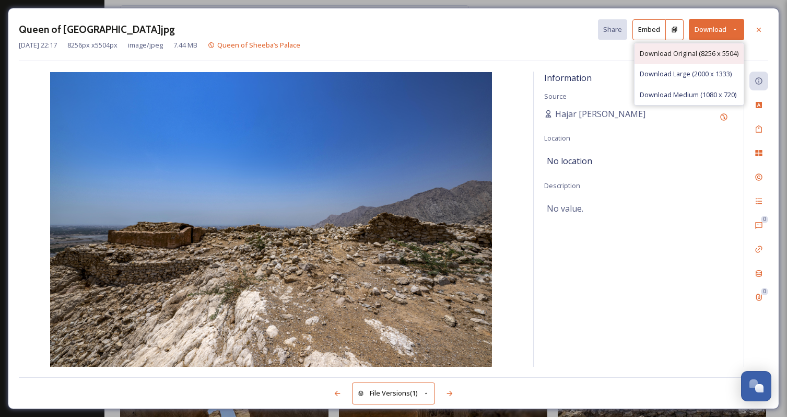
click at [673, 57] on span "Download Original (8256 x 5504)" at bounding box center [689, 54] width 99 height 10
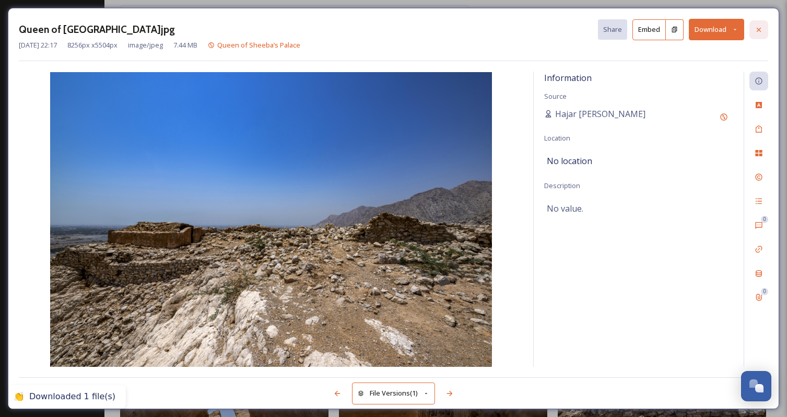
click at [762, 25] on div at bounding box center [758, 29] width 19 height 19
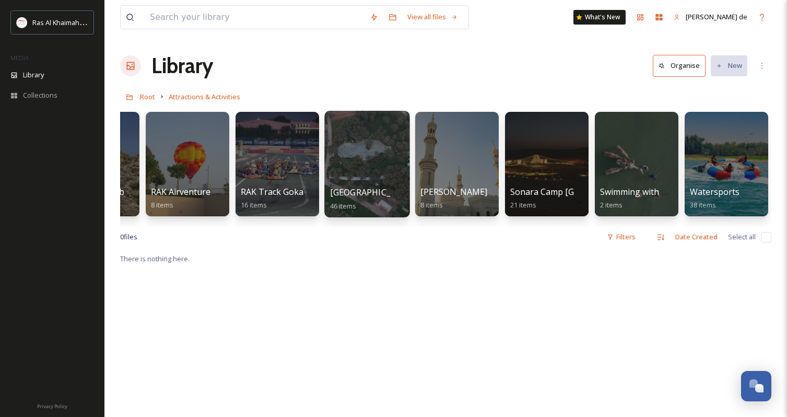
scroll to position [0, 1325]
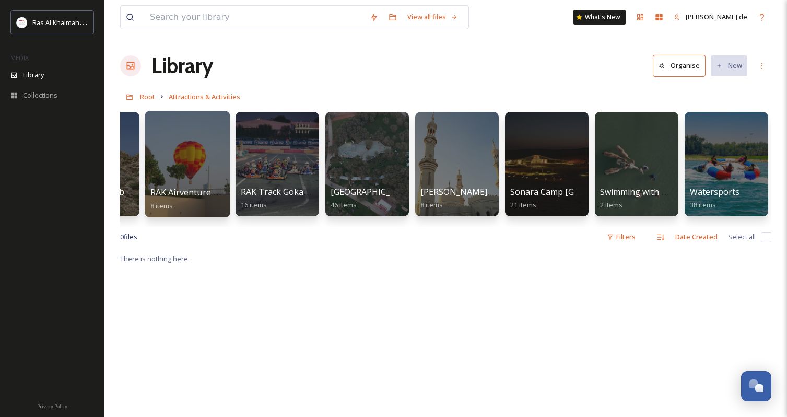
click at [189, 174] on div at bounding box center [187, 164] width 85 height 107
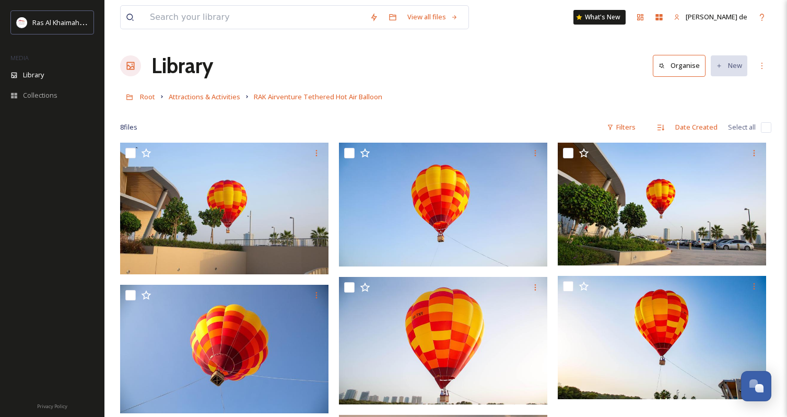
click at [253, 60] on div "Library Organise New" at bounding box center [445, 65] width 651 height 31
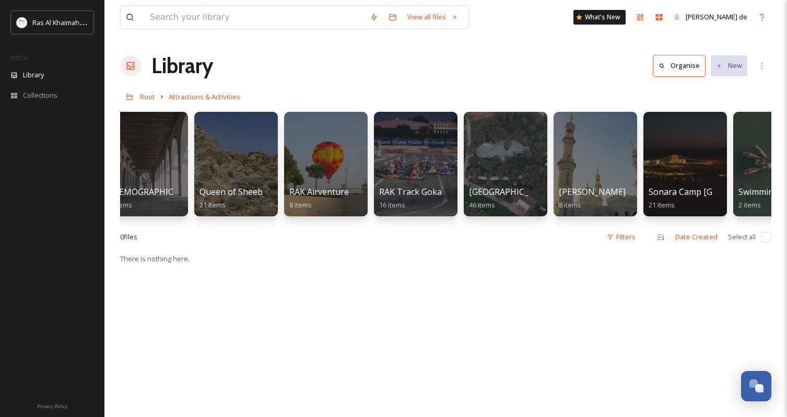
scroll to position [0, 1187]
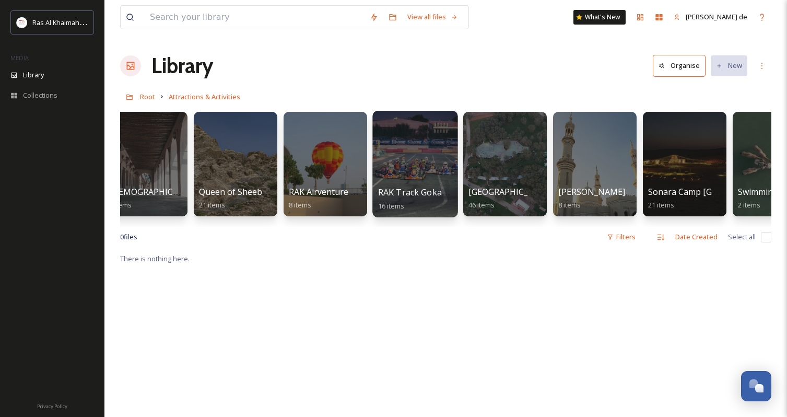
click at [406, 158] on div at bounding box center [414, 164] width 85 height 107
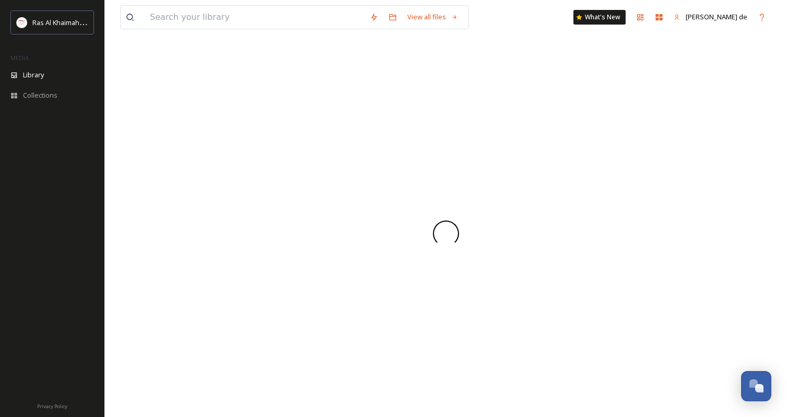
click at [406, 158] on div at bounding box center [445, 233] width 651 height 367
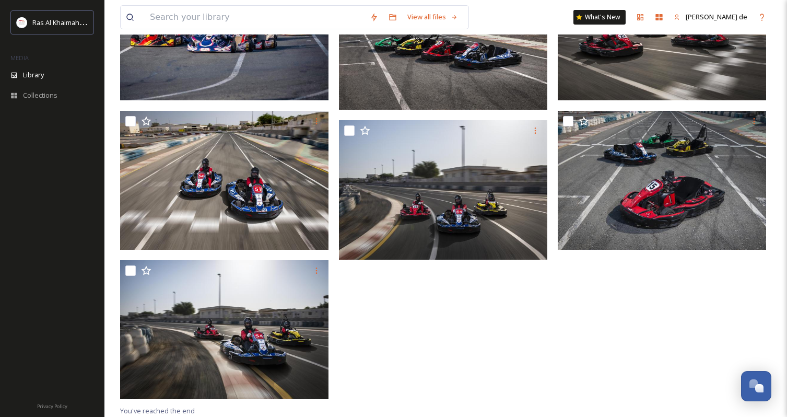
scroll to position [630, 0]
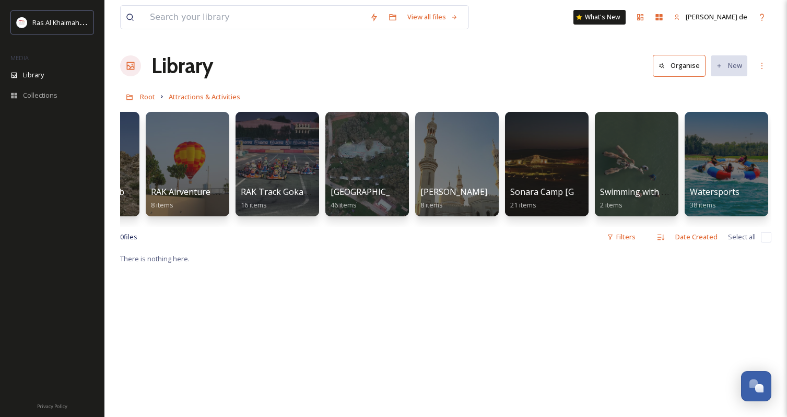
scroll to position [0, 1325]
click at [367, 152] on div at bounding box center [366, 164] width 85 height 107
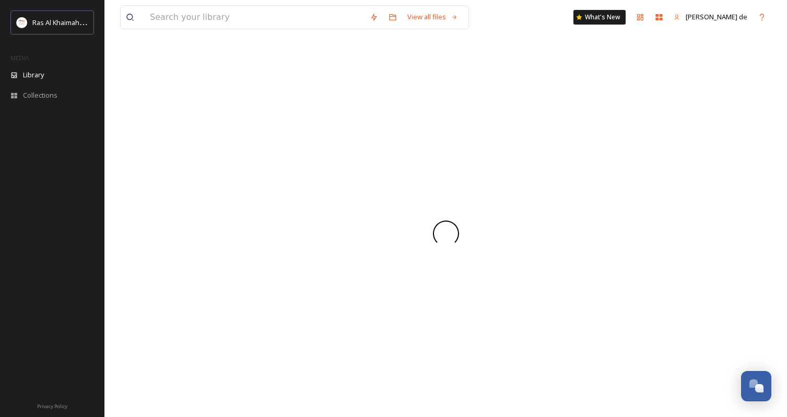
click at [367, 152] on div at bounding box center [445, 233] width 651 height 367
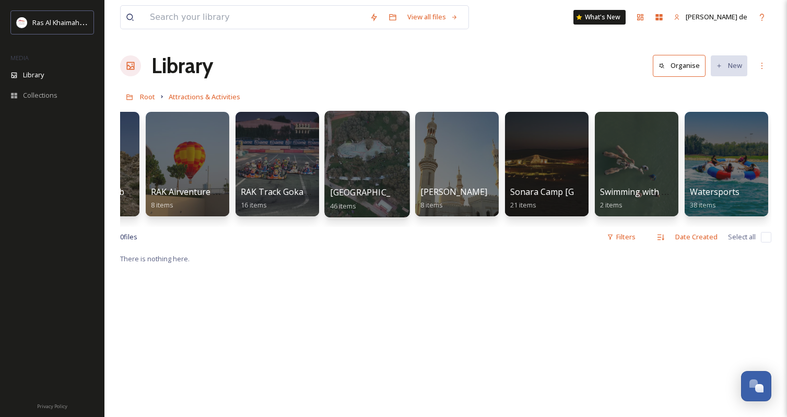
scroll to position [0, 1325]
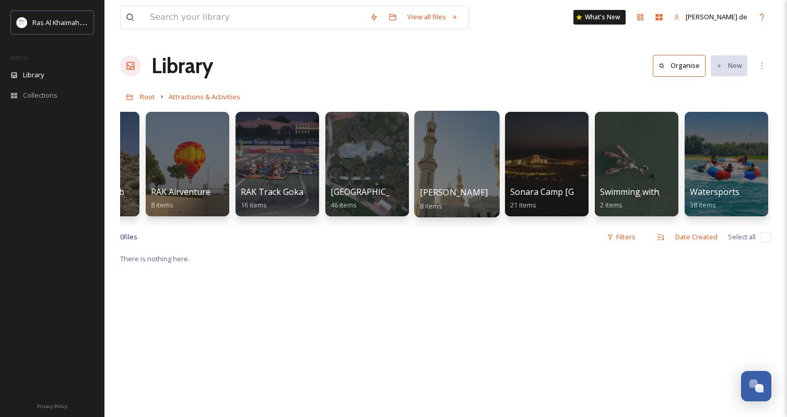
click at [417, 131] on div at bounding box center [456, 164] width 85 height 107
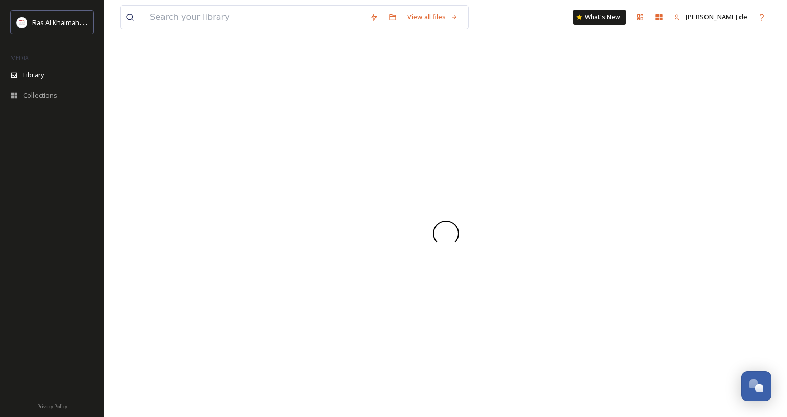
click at [417, 131] on div at bounding box center [445, 233] width 651 height 367
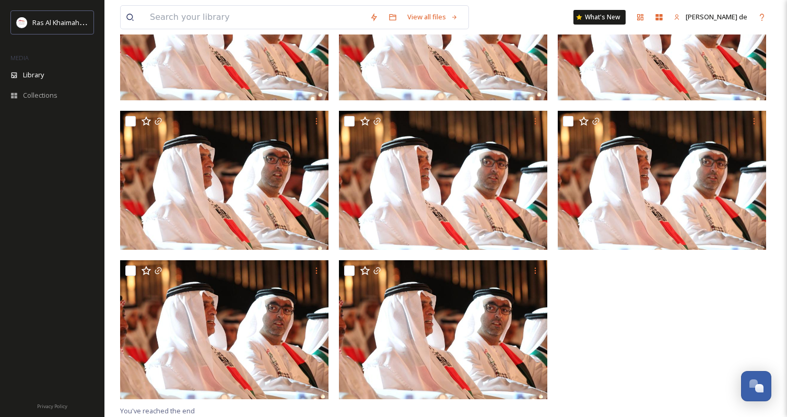
scroll to position [181, 0]
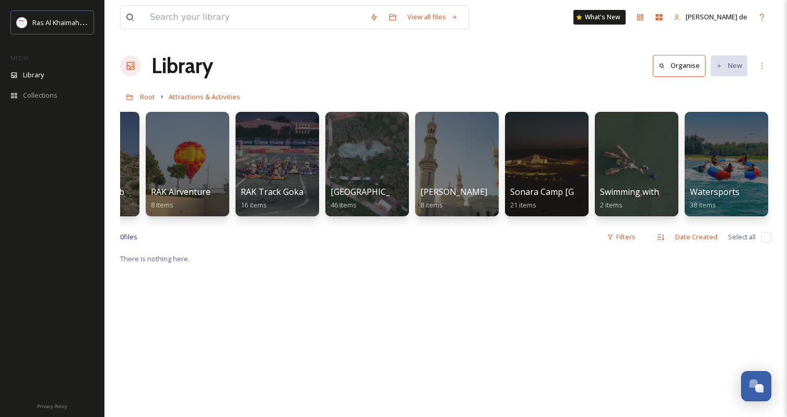
scroll to position [0, 1330]
click at [633, 148] on div at bounding box center [636, 164] width 85 height 107
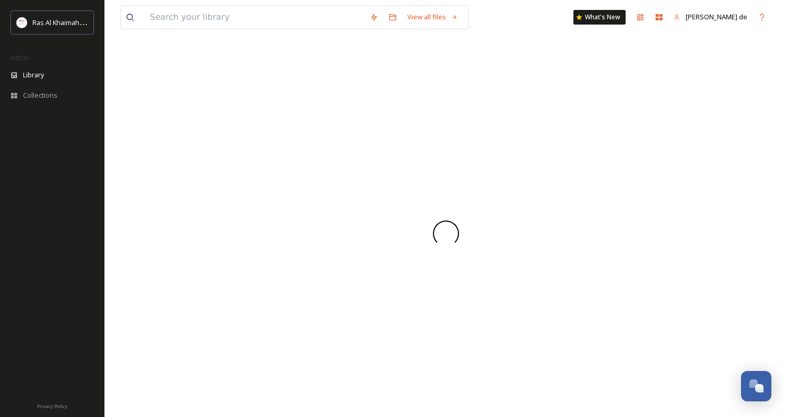
click at [633, 148] on div at bounding box center [445, 233] width 651 height 367
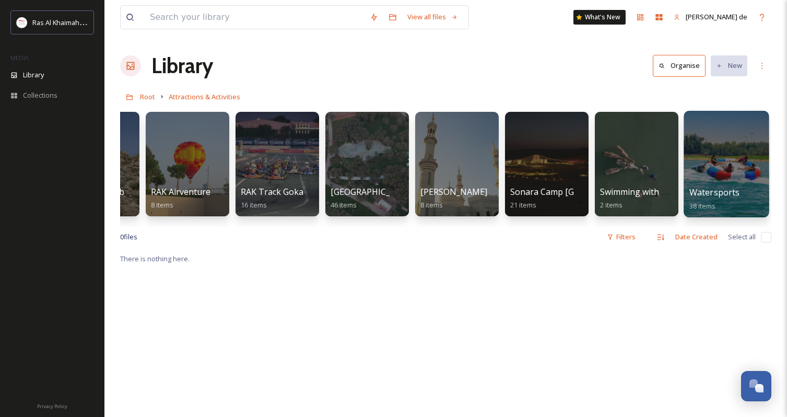
scroll to position [0, 1325]
click at [720, 146] on div at bounding box center [725, 164] width 85 height 107
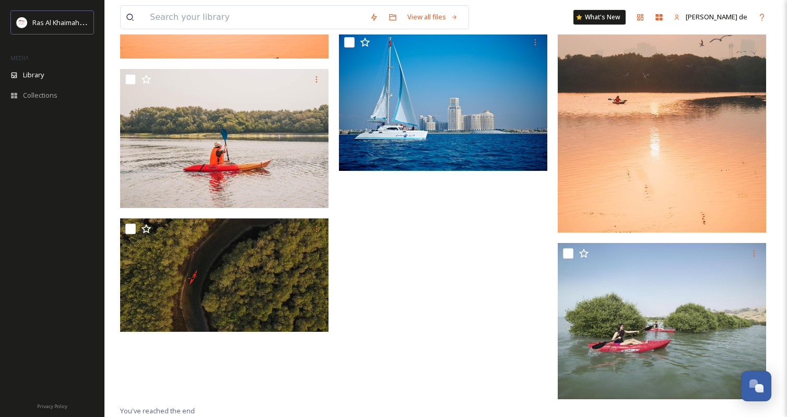
scroll to position [3104, 0]
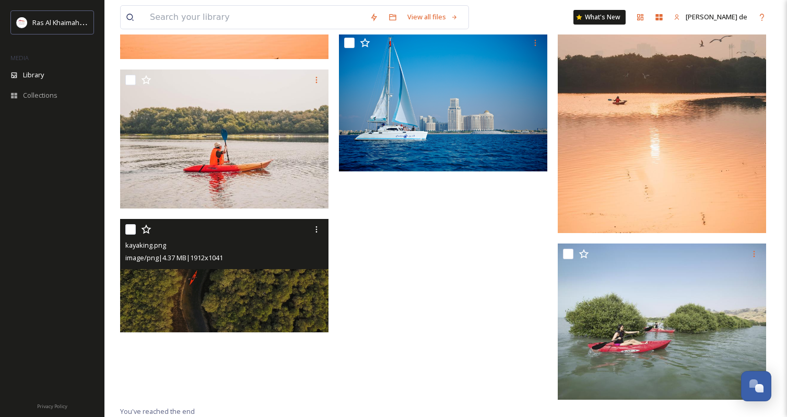
click at [290, 284] on img at bounding box center [224, 275] width 208 height 113
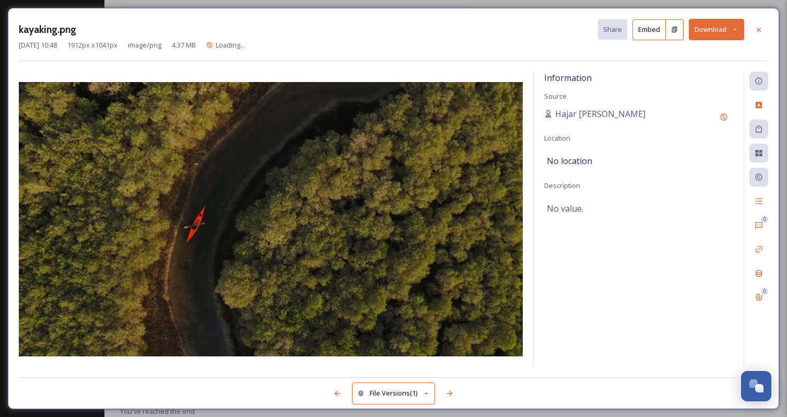
click at [290, 284] on img at bounding box center [271, 219] width 504 height 274
click at [728, 33] on button "Download" at bounding box center [716, 29] width 55 height 21
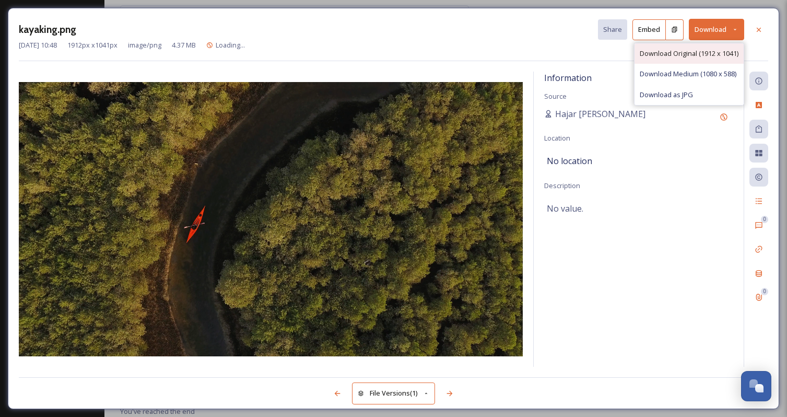
click at [703, 61] on div "Download Original (1912 x 1041)" at bounding box center [688, 53] width 109 height 20
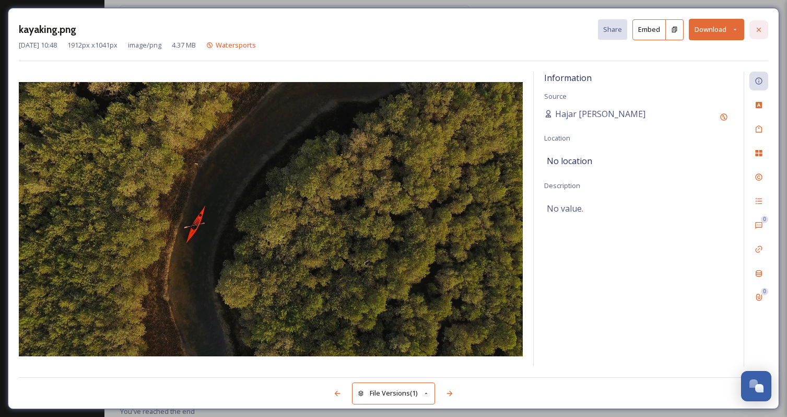
click at [757, 27] on icon at bounding box center [759, 30] width 8 height 8
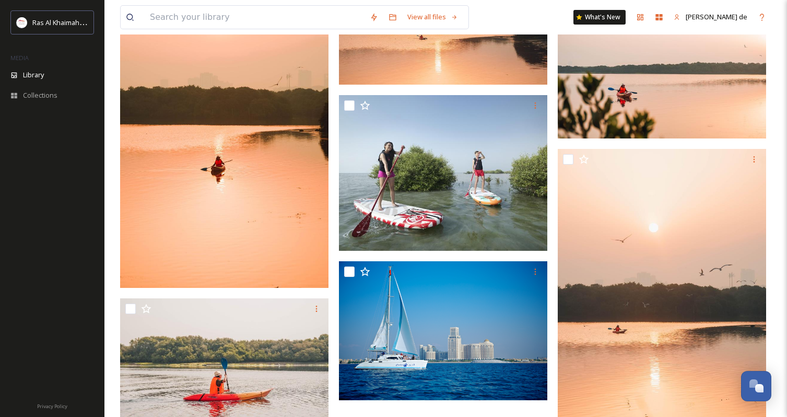
scroll to position [2875, 0]
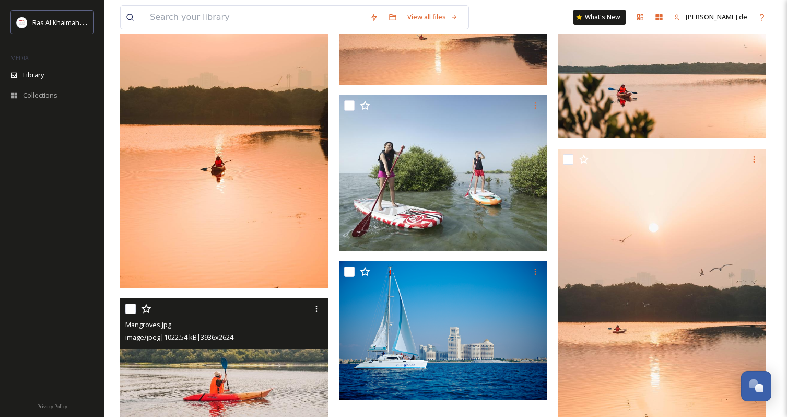
click at [266, 371] on img at bounding box center [224, 367] width 208 height 139
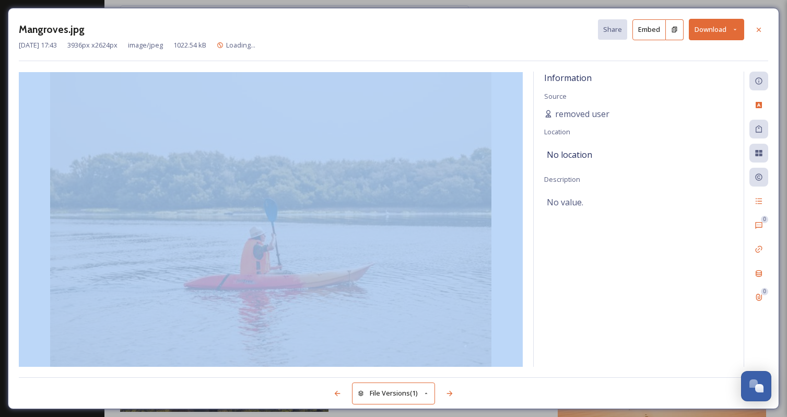
click at [266, 371] on div "Mangroves.jpg Share Embed Download [DATE] 17:43 3936 px x 2624 px image/jpeg 10…" at bounding box center [393, 208] width 771 height 401
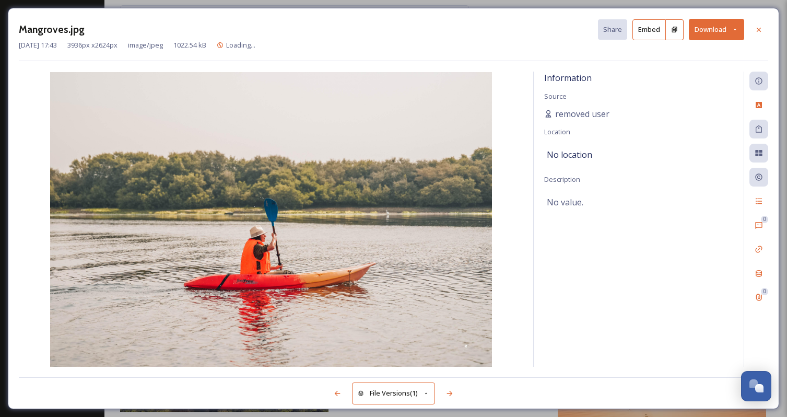
click at [595, 254] on div "Information Source removed user Location No location Description No value." at bounding box center [639, 219] width 210 height 295
click at [732, 26] on icon at bounding box center [735, 29] width 7 height 7
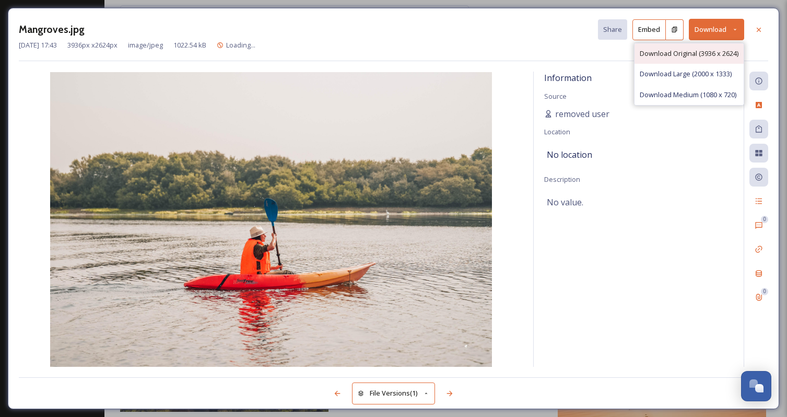
click at [704, 55] on span "Download Original (3936 x 2624)" at bounding box center [689, 54] width 99 height 10
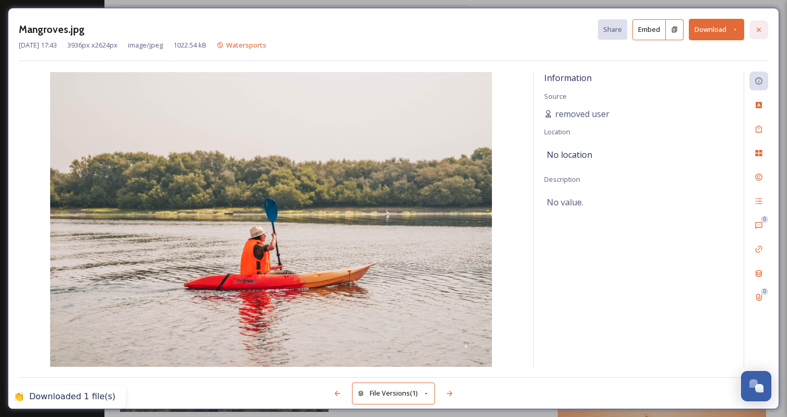
click at [758, 34] on div at bounding box center [758, 29] width 19 height 19
